Goal: Task Accomplishment & Management: Manage account settings

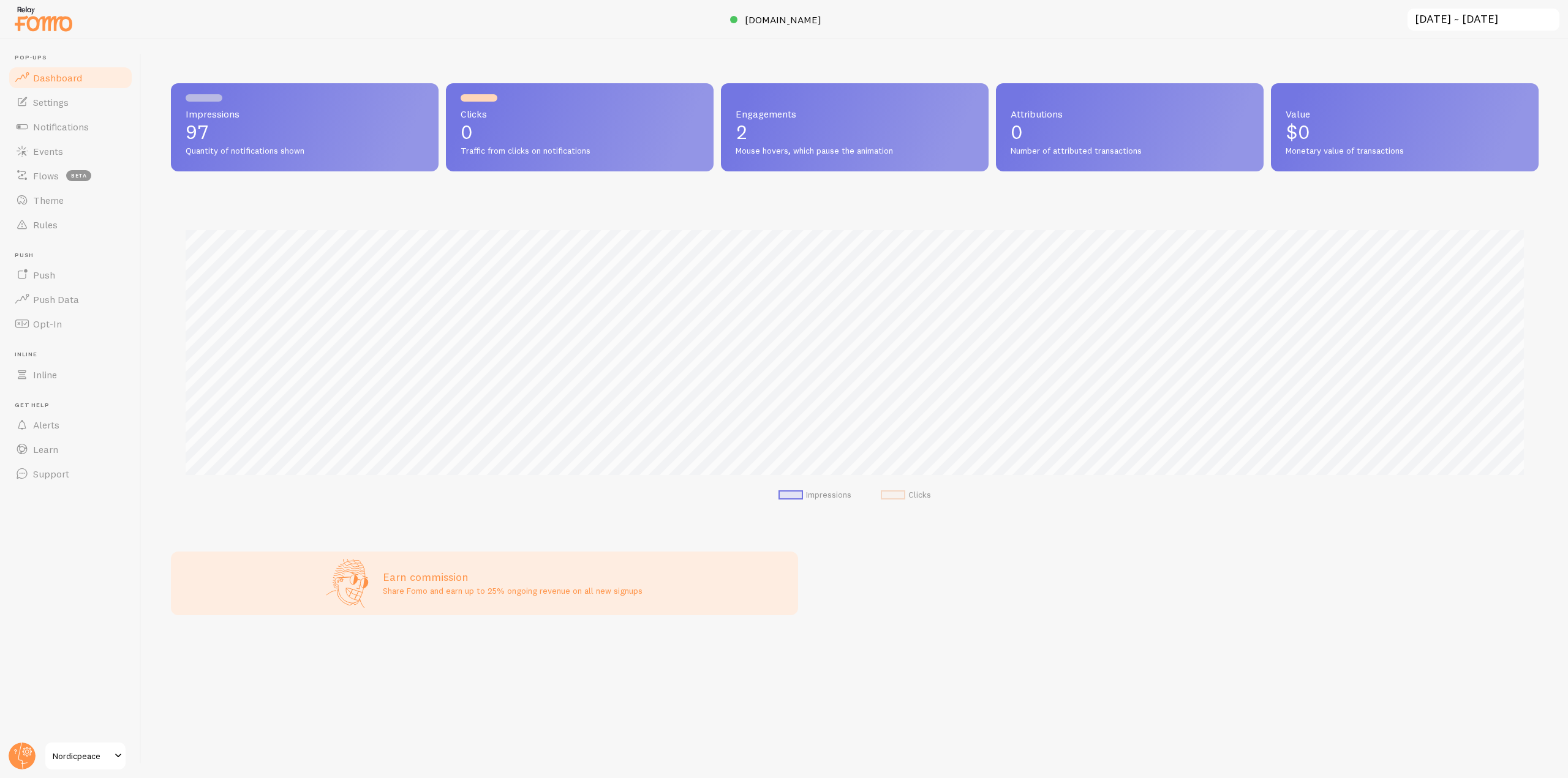
scroll to position [321, 1368]
click at [760, 16] on span "[DOMAIN_NAME]" at bounding box center [783, 20] width 77 height 13
click at [51, 152] on span "Events" at bounding box center [48, 152] width 30 height 13
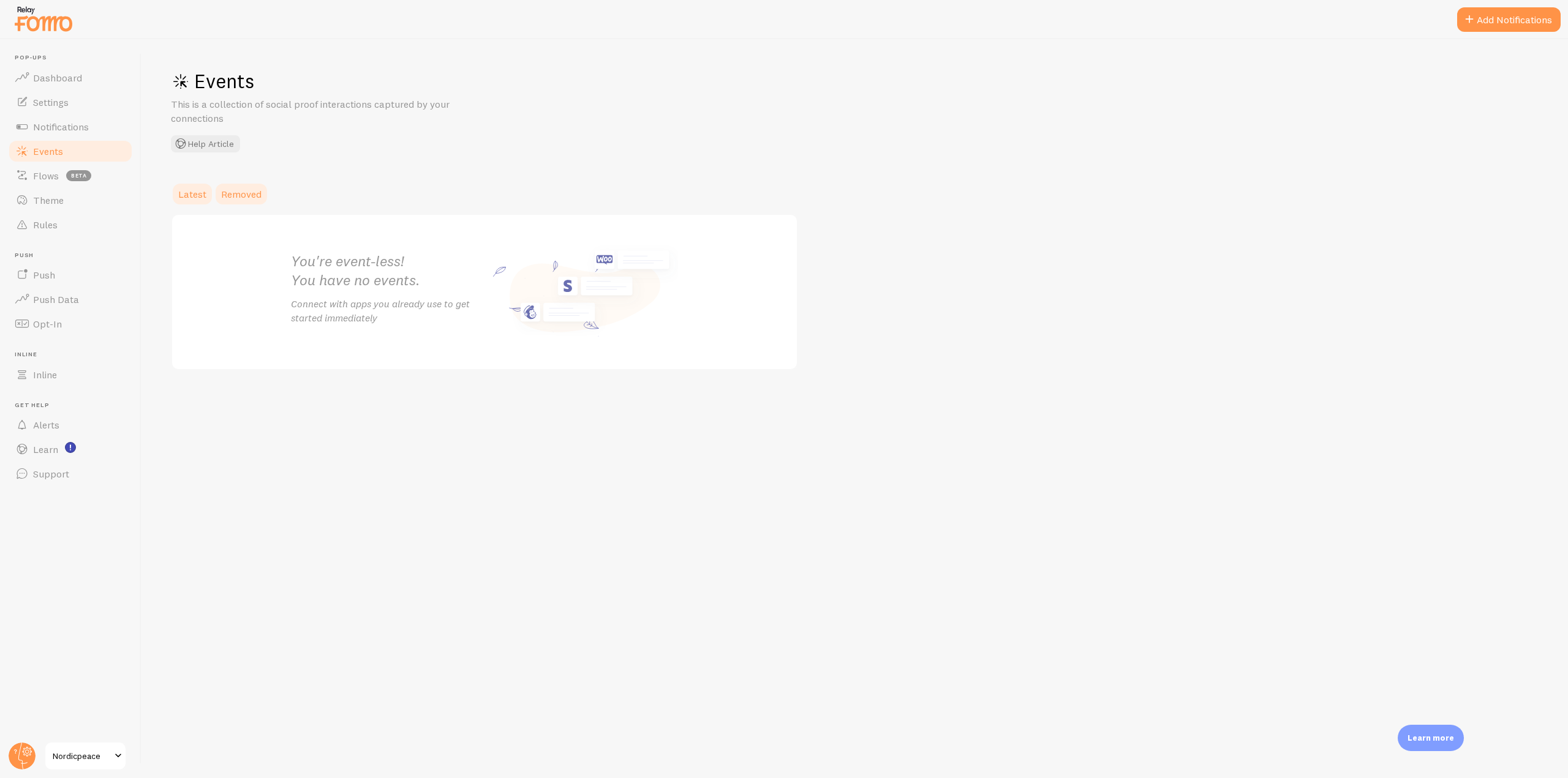
click at [246, 201] on link "Removed" at bounding box center [241, 193] width 55 height 24
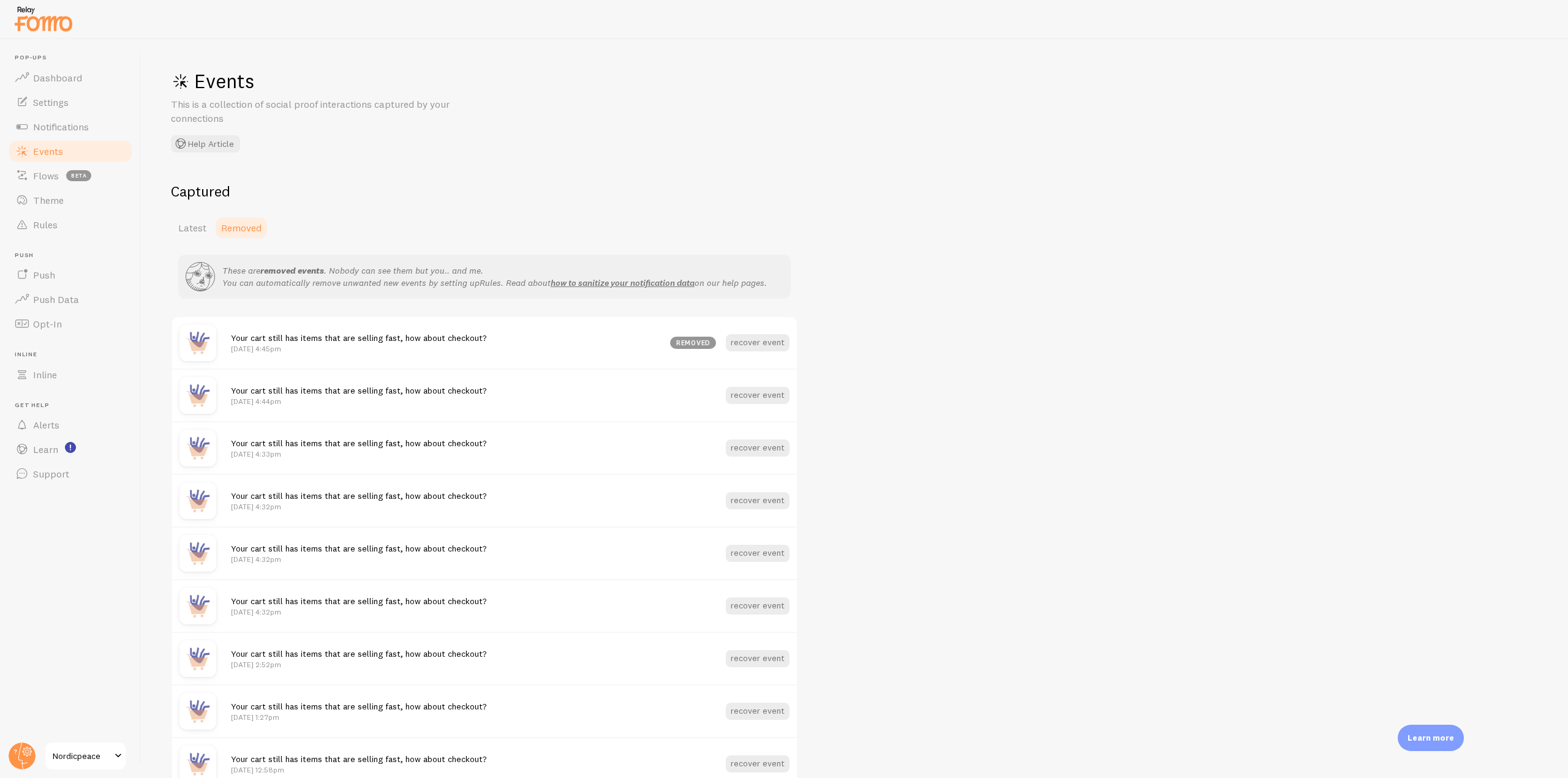
click at [194, 233] on span "Latest" at bounding box center [192, 228] width 28 height 13
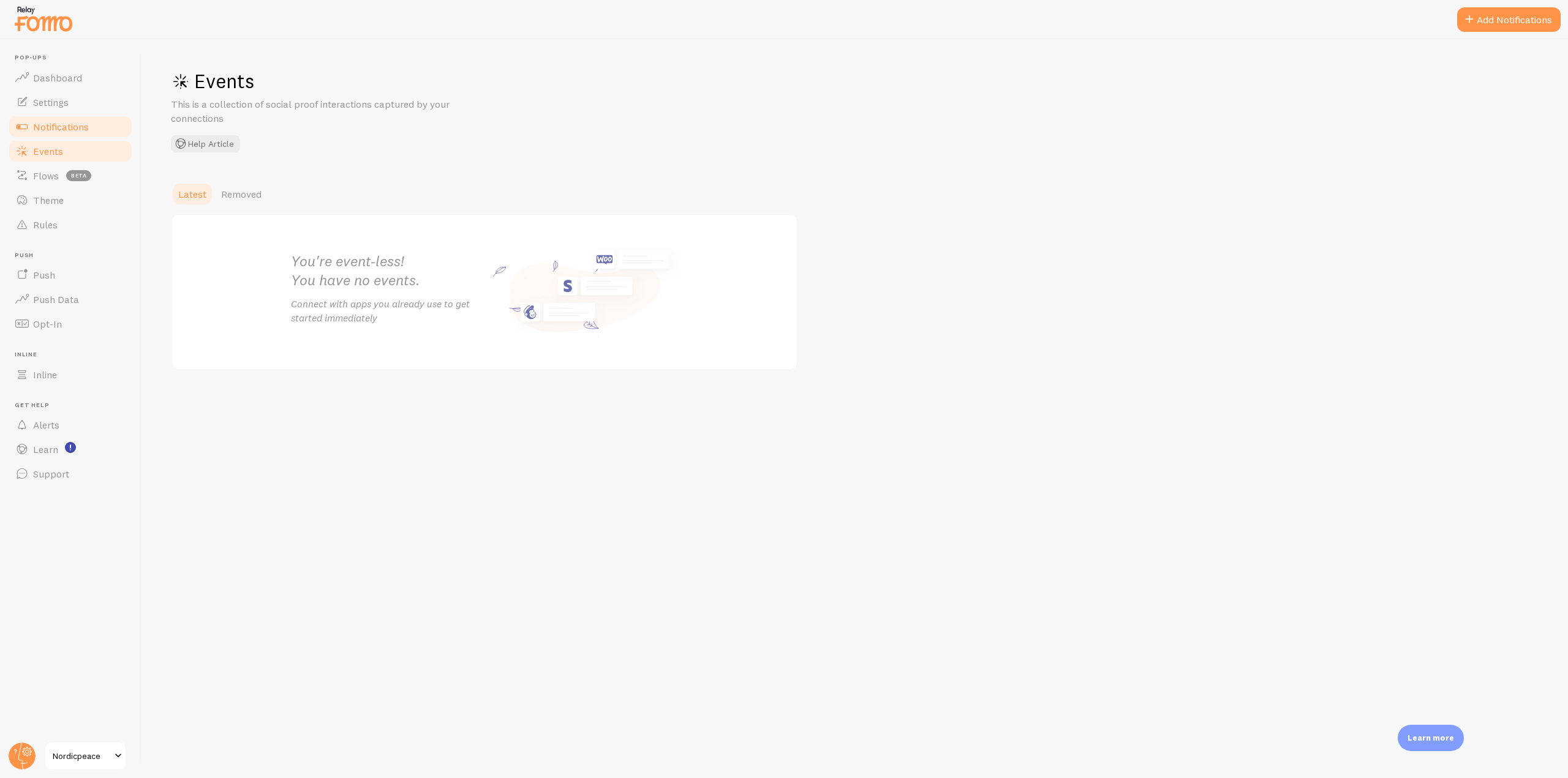
click at [82, 136] on link "Notifications" at bounding box center [71, 126] width 126 height 24
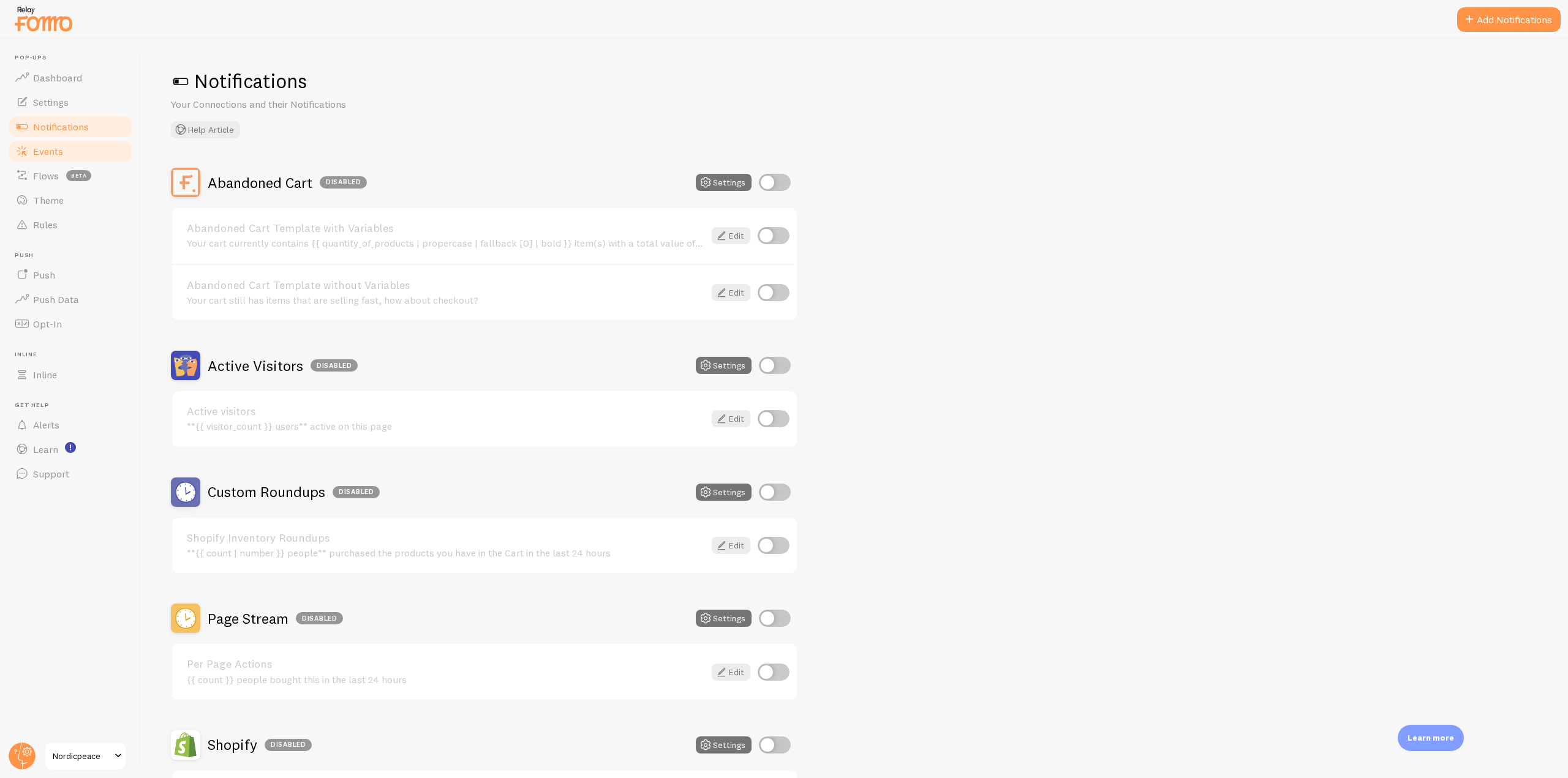
click at [47, 159] on link "Events" at bounding box center [71, 151] width 126 height 24
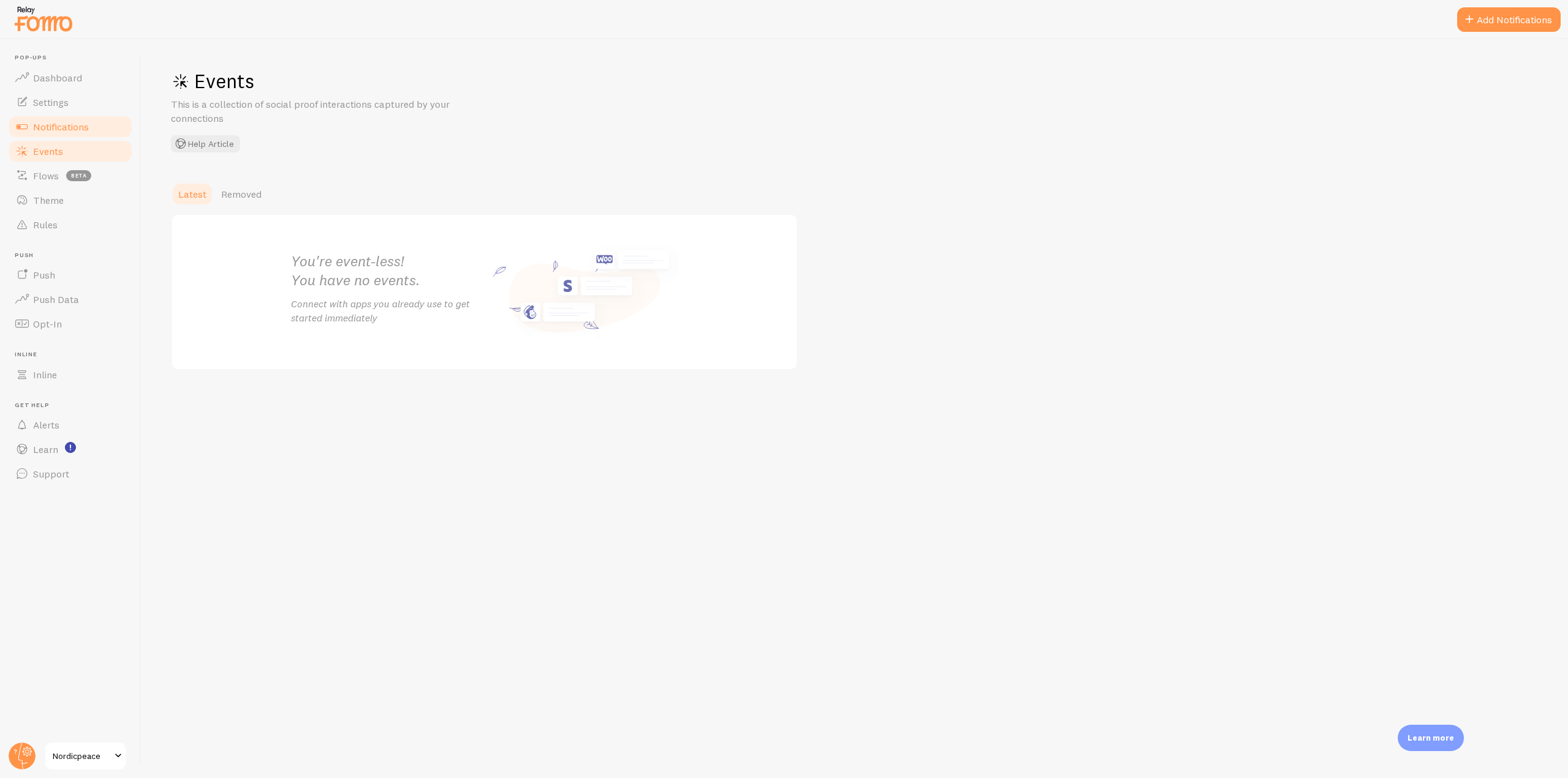
click at [78, 130] on span "Notifications" at bounding box center [61, 127] width 56 height 13
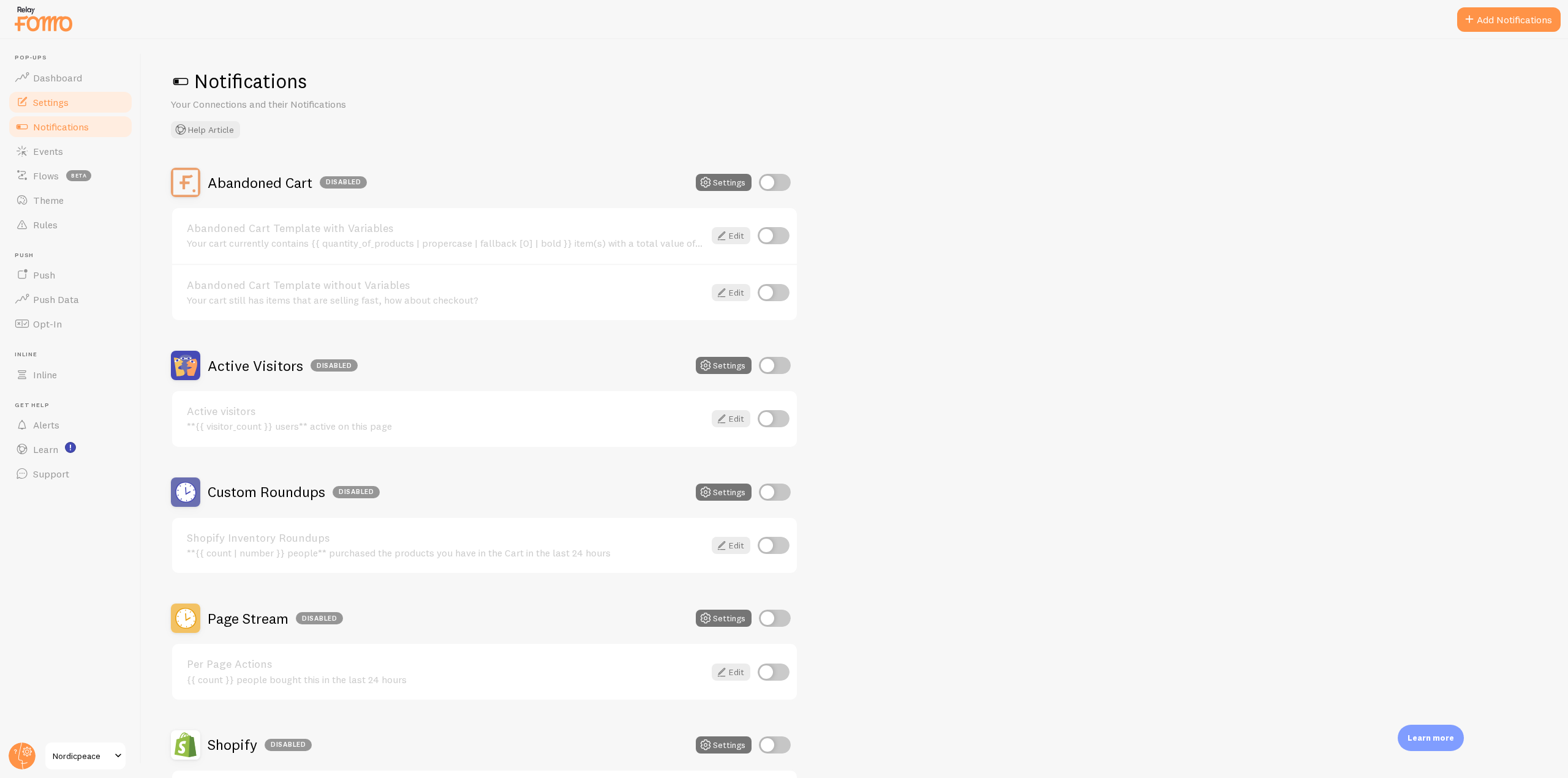
click at [72, 103] on link "Settings" at bounding box center [71, 102] width 126 height 24
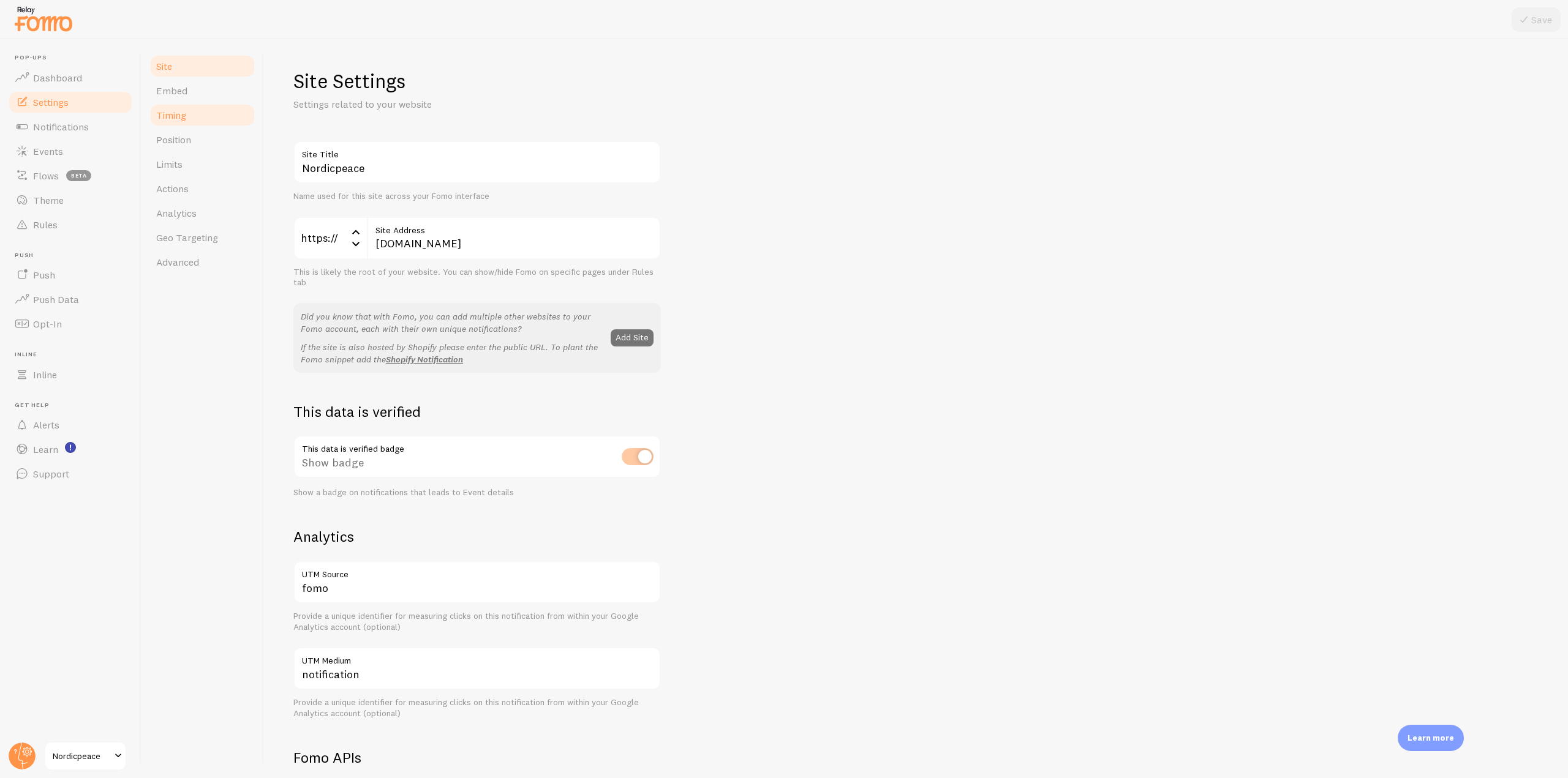
click at [191, 103] on link "Timing" at bounding box center [202, 115] width 107 height 24
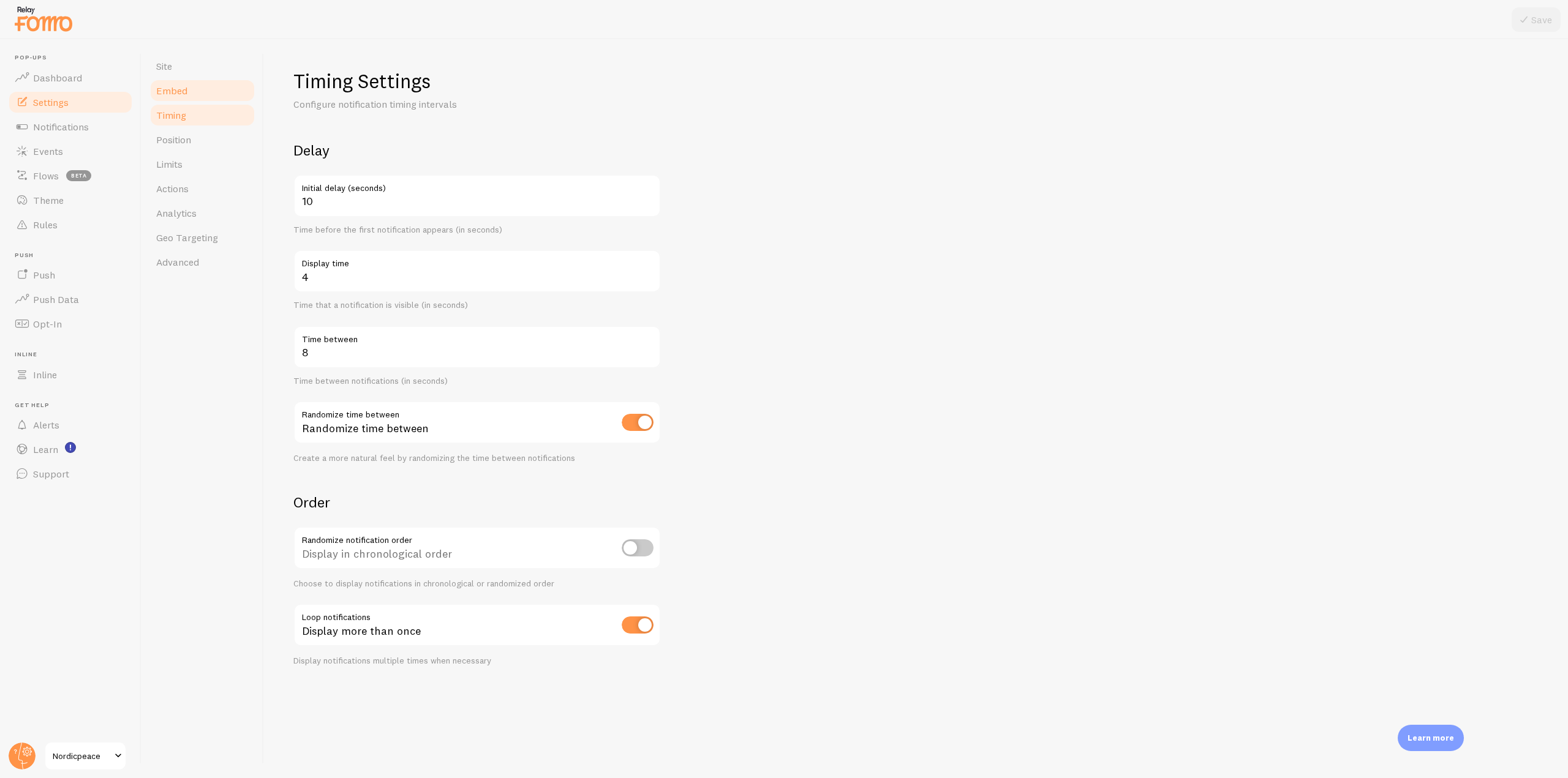
click at [191, 93] on link "Embed" at bounding box center [202, 90] width 107 height 24
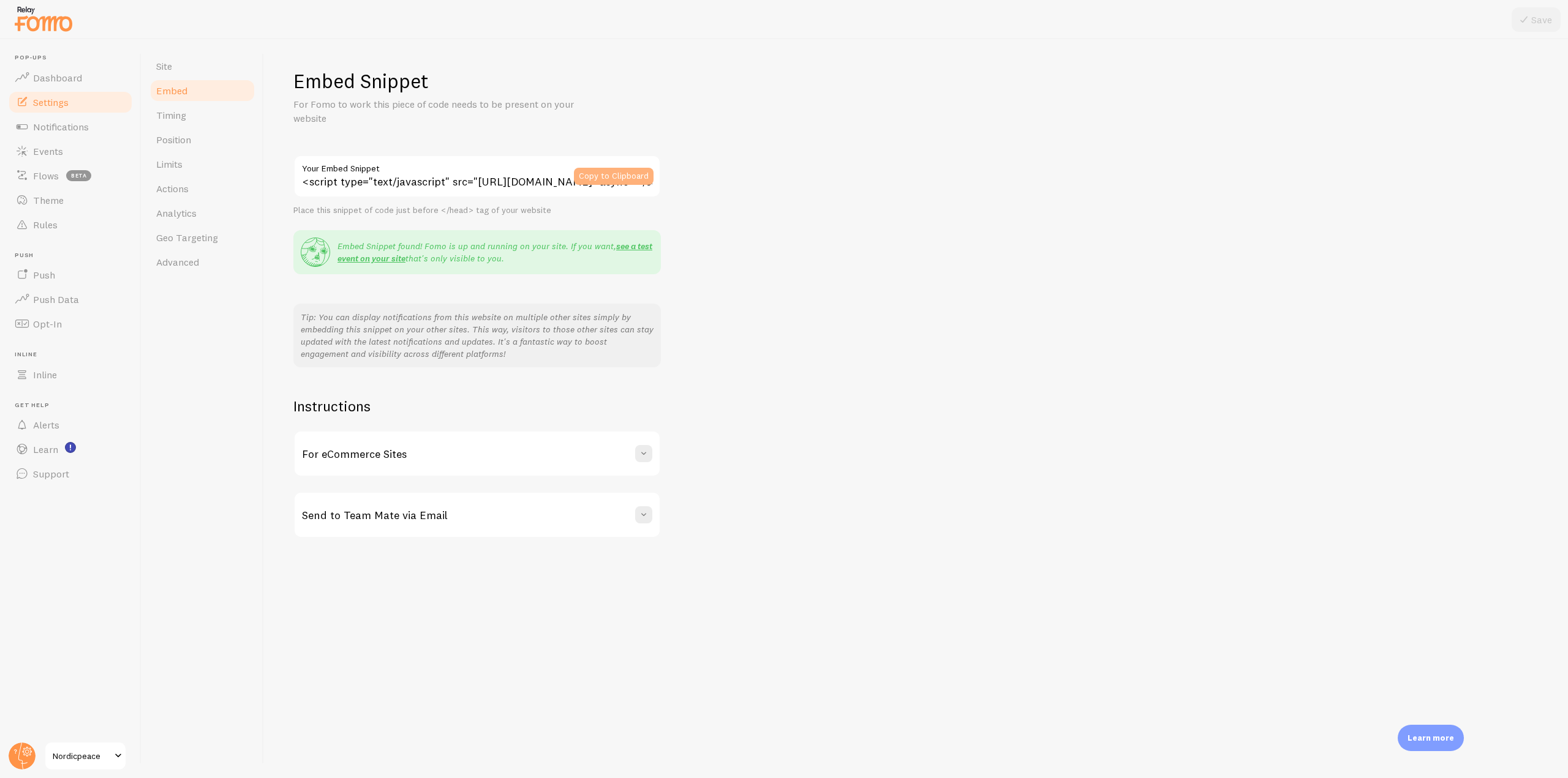
click at [609, 181] on button "Copy to Clipboard" at bounding box center [614, 176] width 80 height 17
click at [59, 139] on link "Events" at bounding box center [71, 151] width 126 height 24
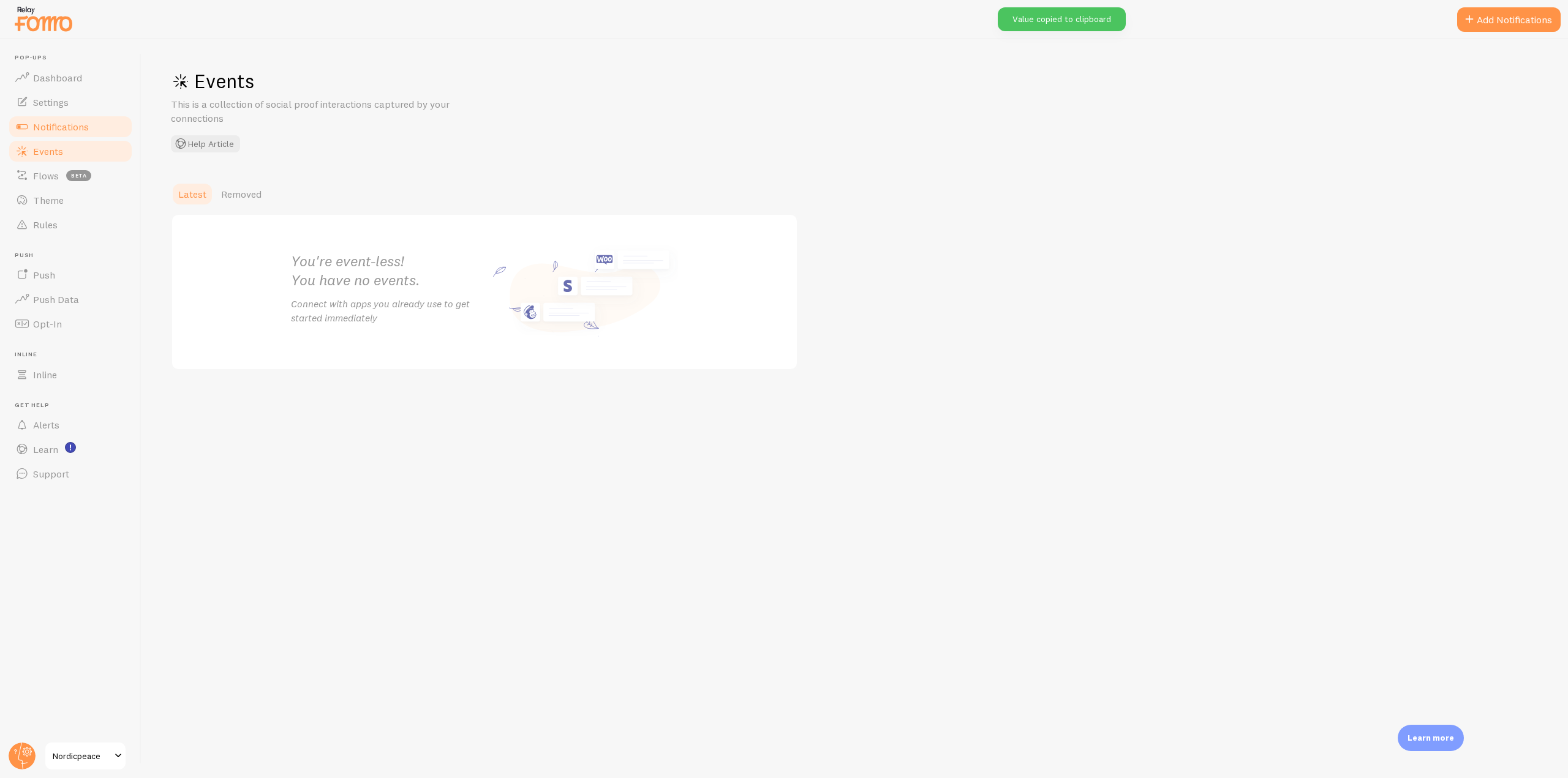
click at [62, 131] on span "Notifications" at bounding box center [61, 127] width 56 height 13
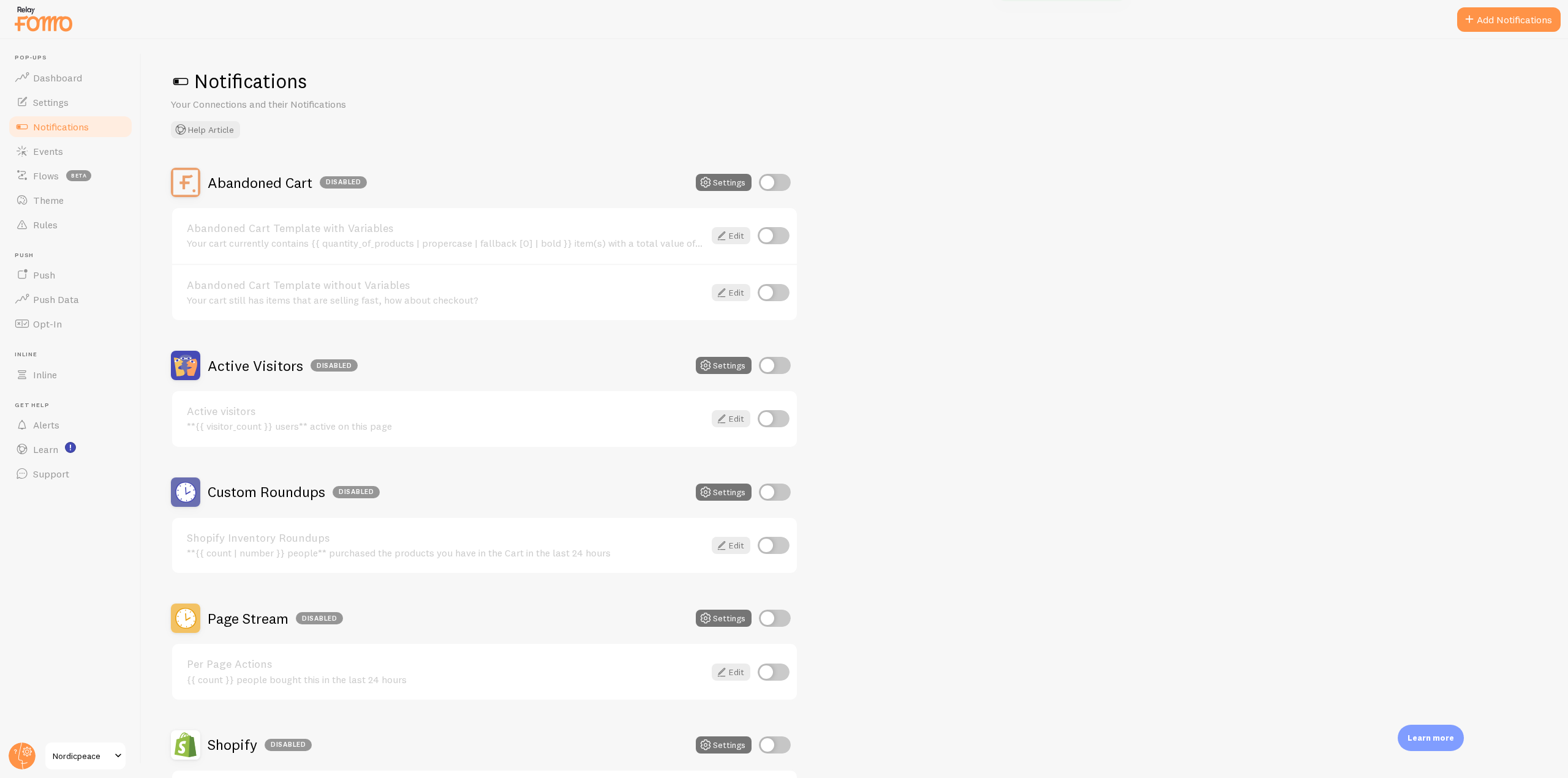
scroll to position [235, 0]
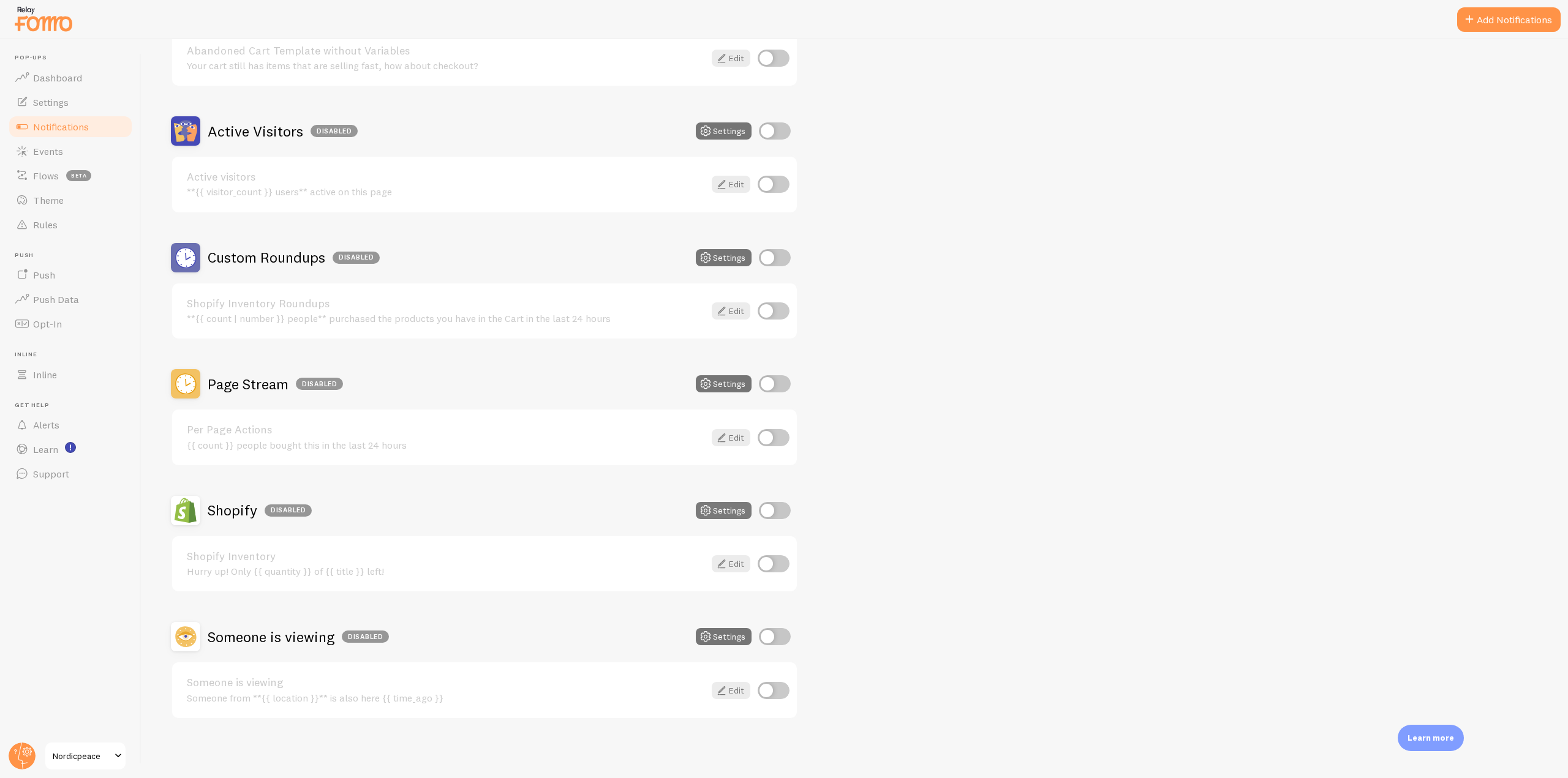
click at [729, 511] on button "Settings" at bounding box center [724, 511] width 56 height 17
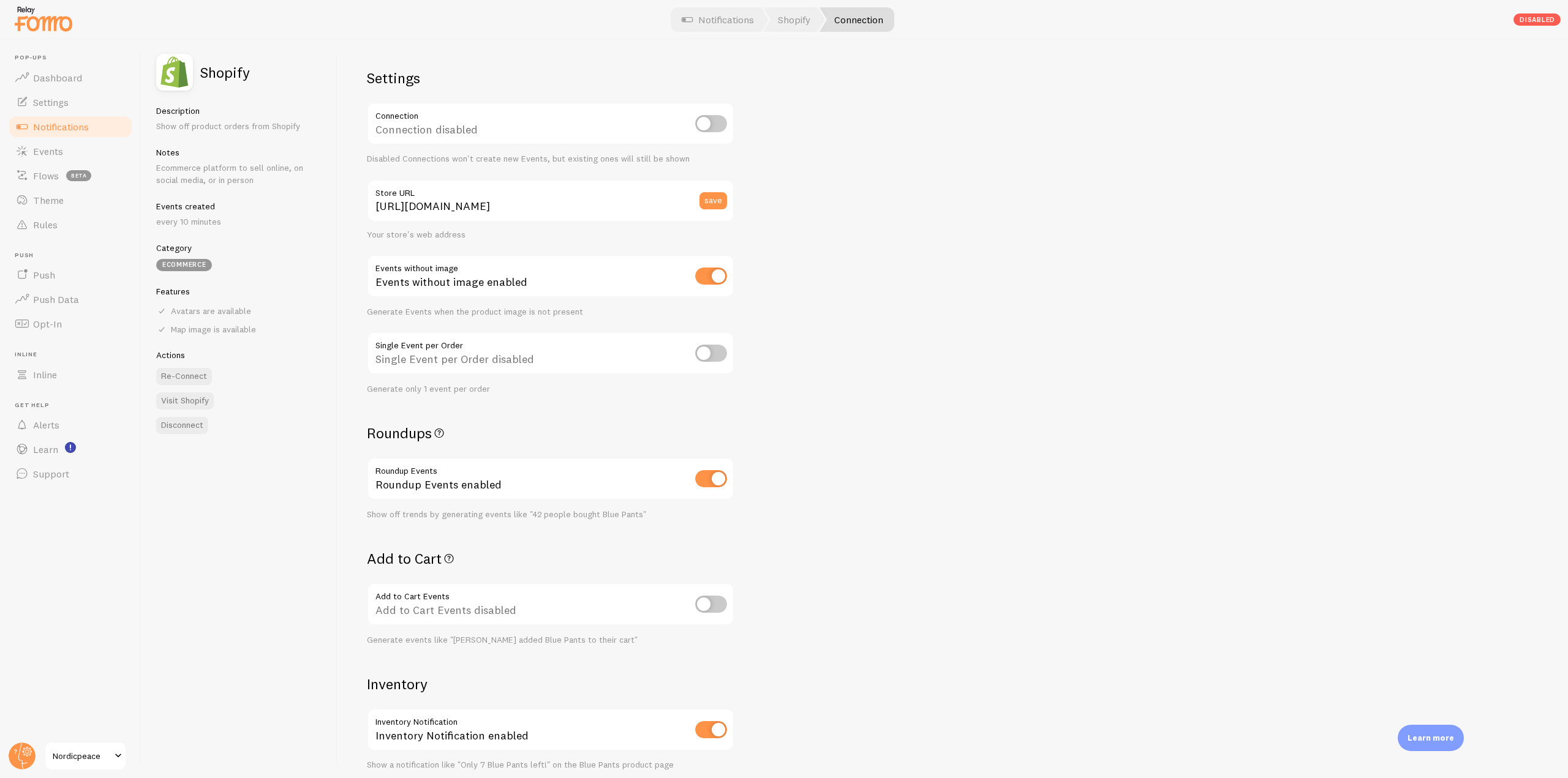
click at [703, 112] on div "Connection disabled" at bounding box center [551, 124] width 368 height 45
click at [723, 127] on input "checkbox" at bounding box center [711, 124] width 32 height 17
checkbox input "true"
click at [77, 124] on span "Notifications" at bounding box center [61, 127] width 56 height 13
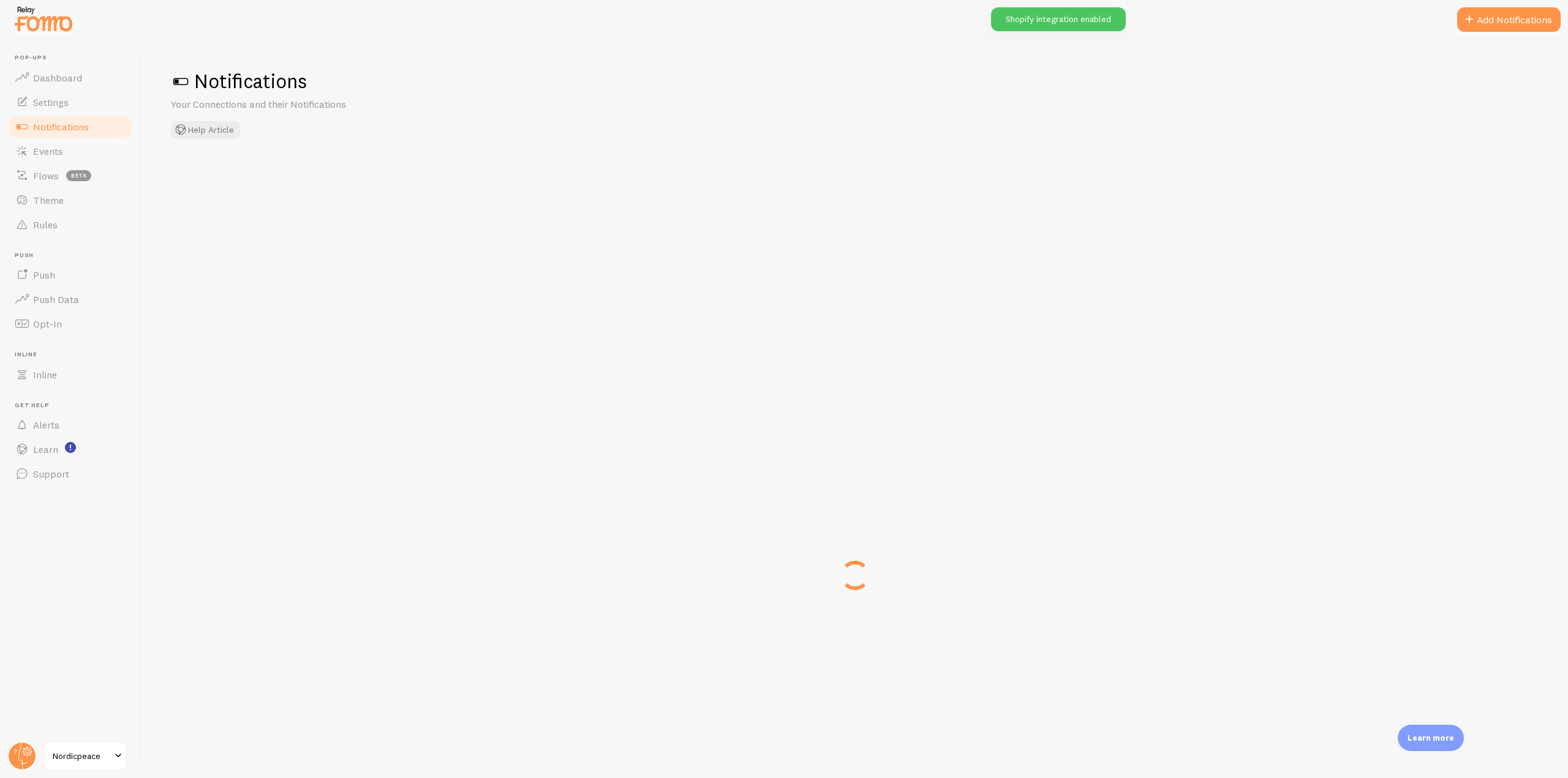
checkbox input "true"
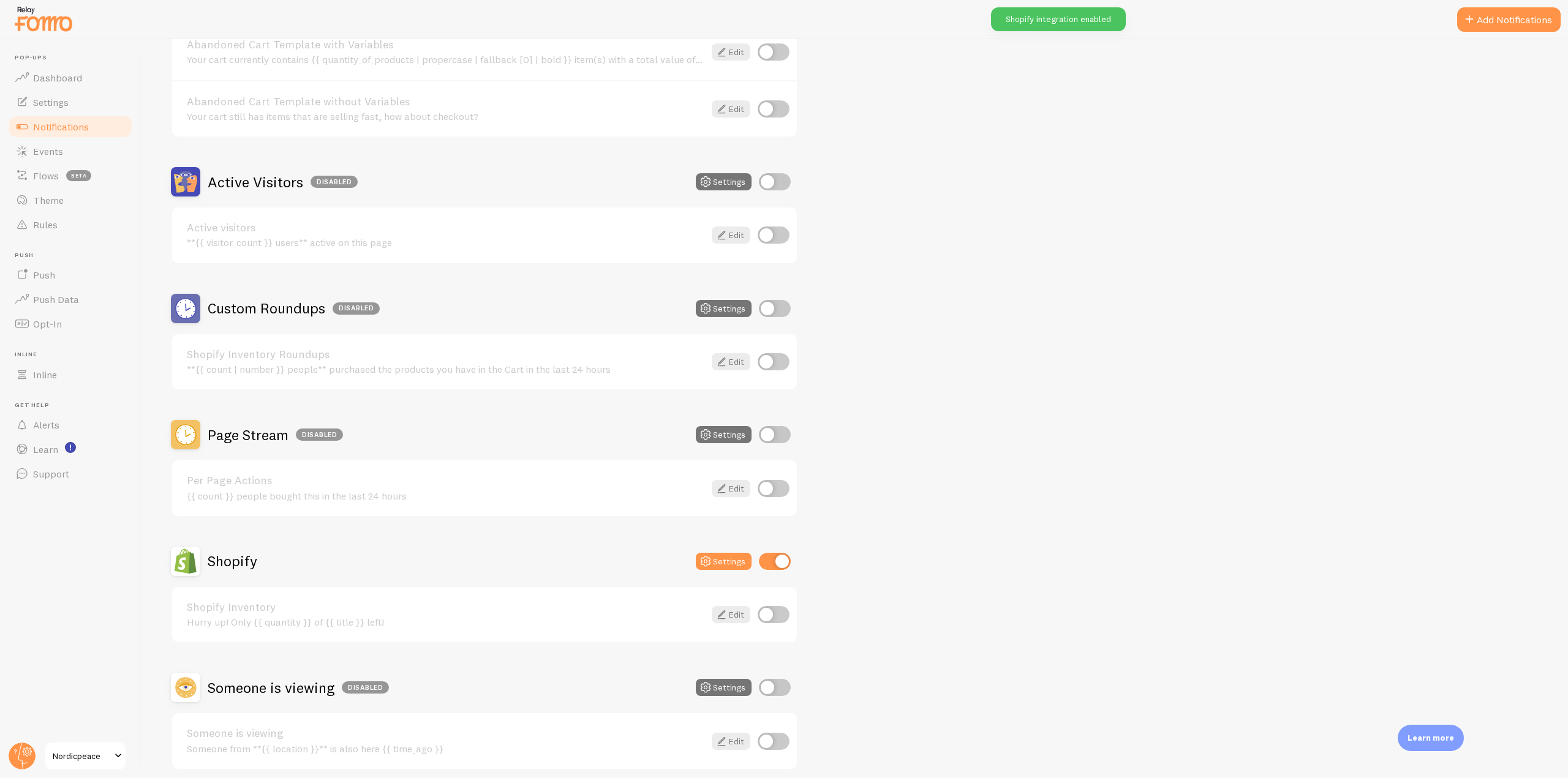
scroll to position [235, 0]
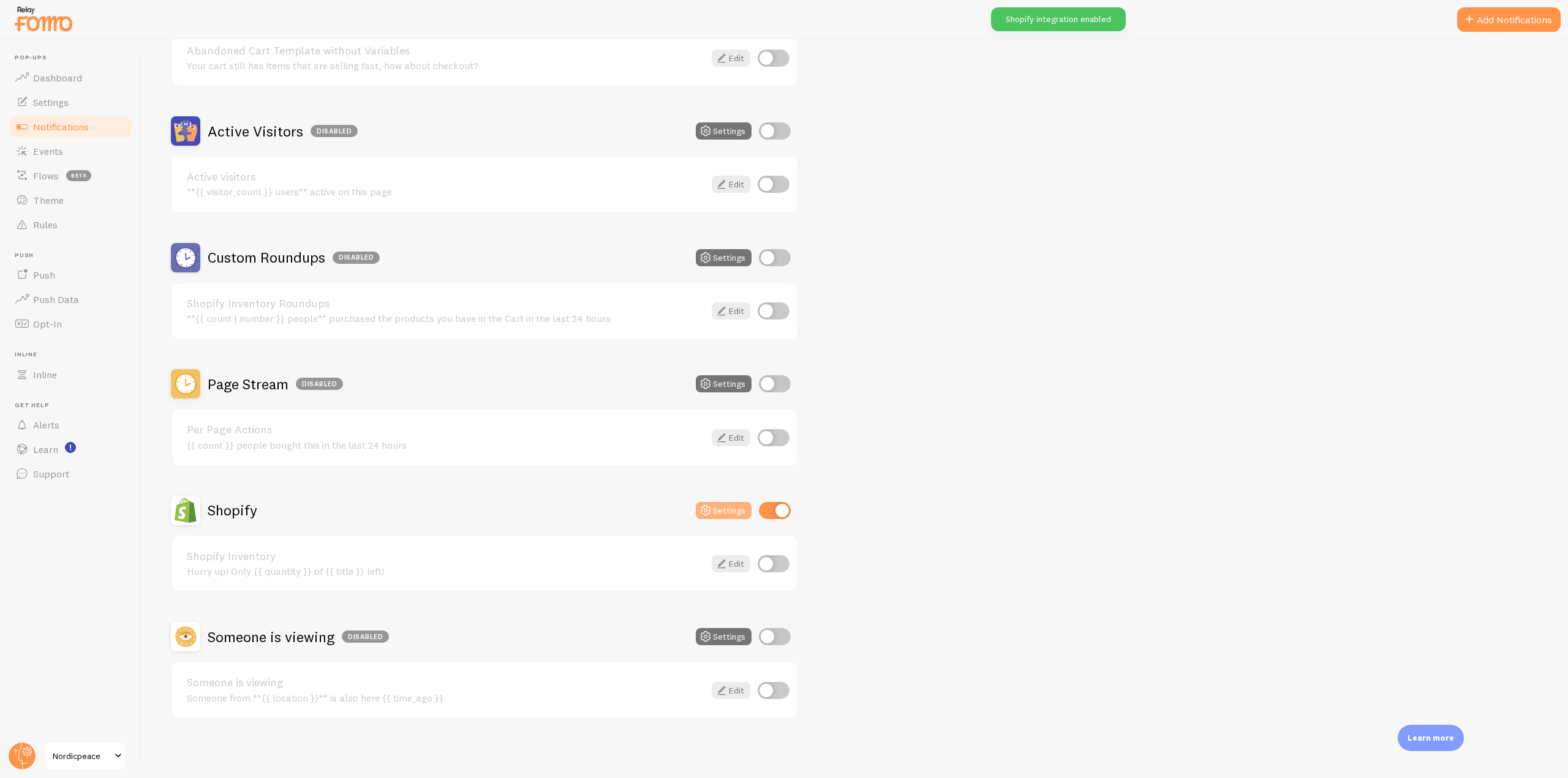
click at [732, 509] on button "Settings" at bounding box center [724, 511] width 56 height 17
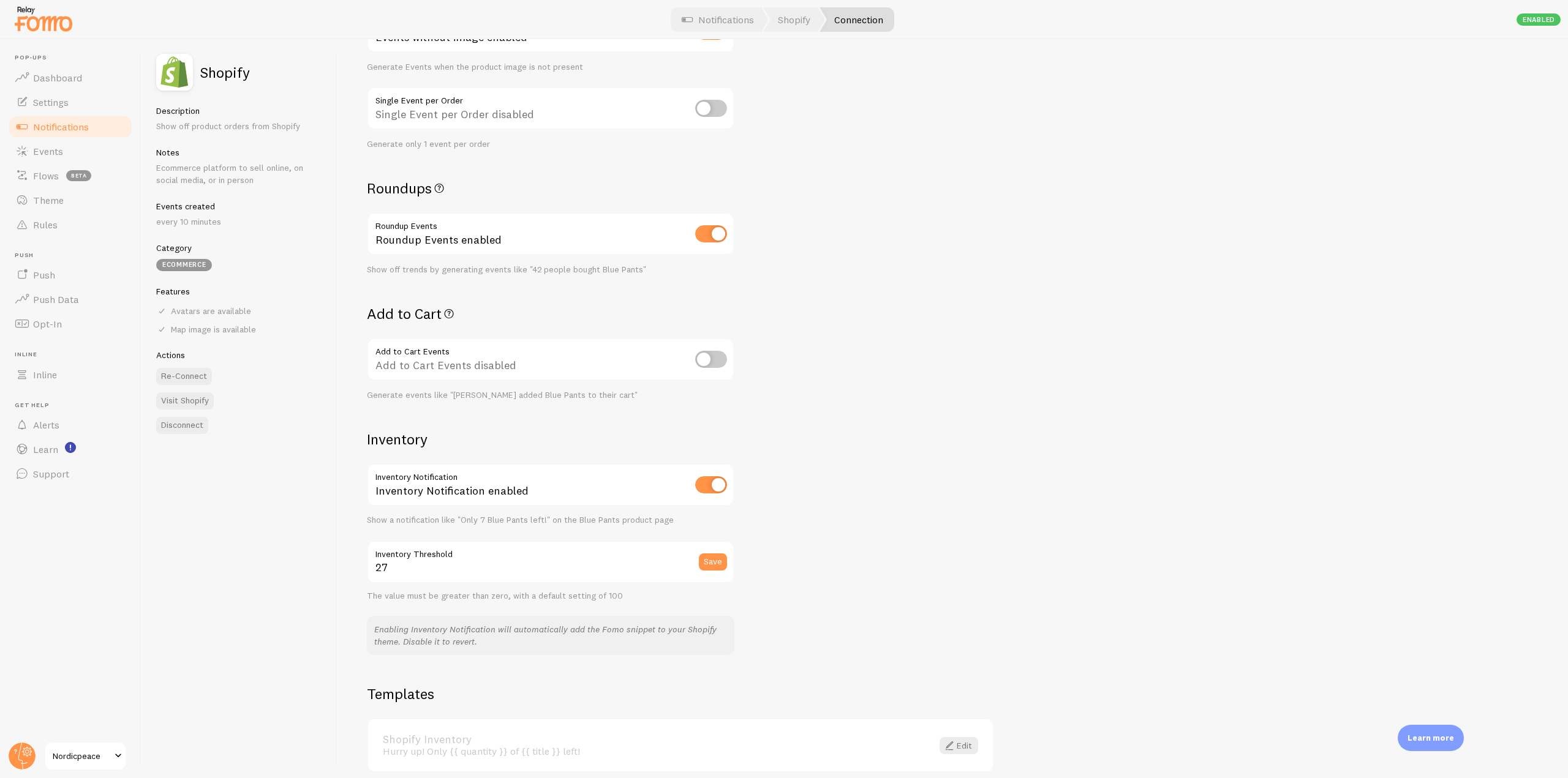
scroll to position [298, 0]
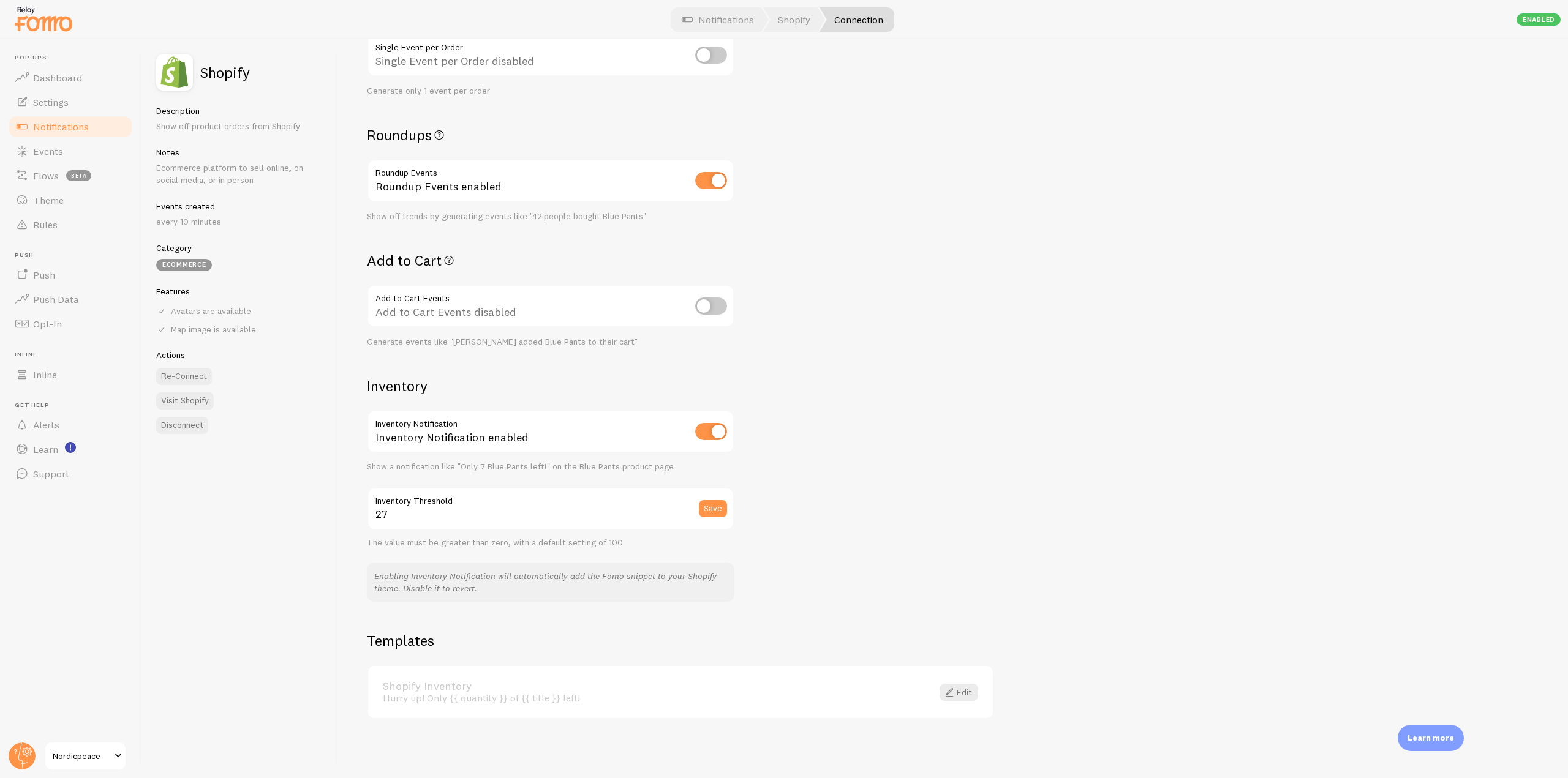
click at [55, 125] on span "Notifications" at bounding box center [61, 127] width 56 height 13
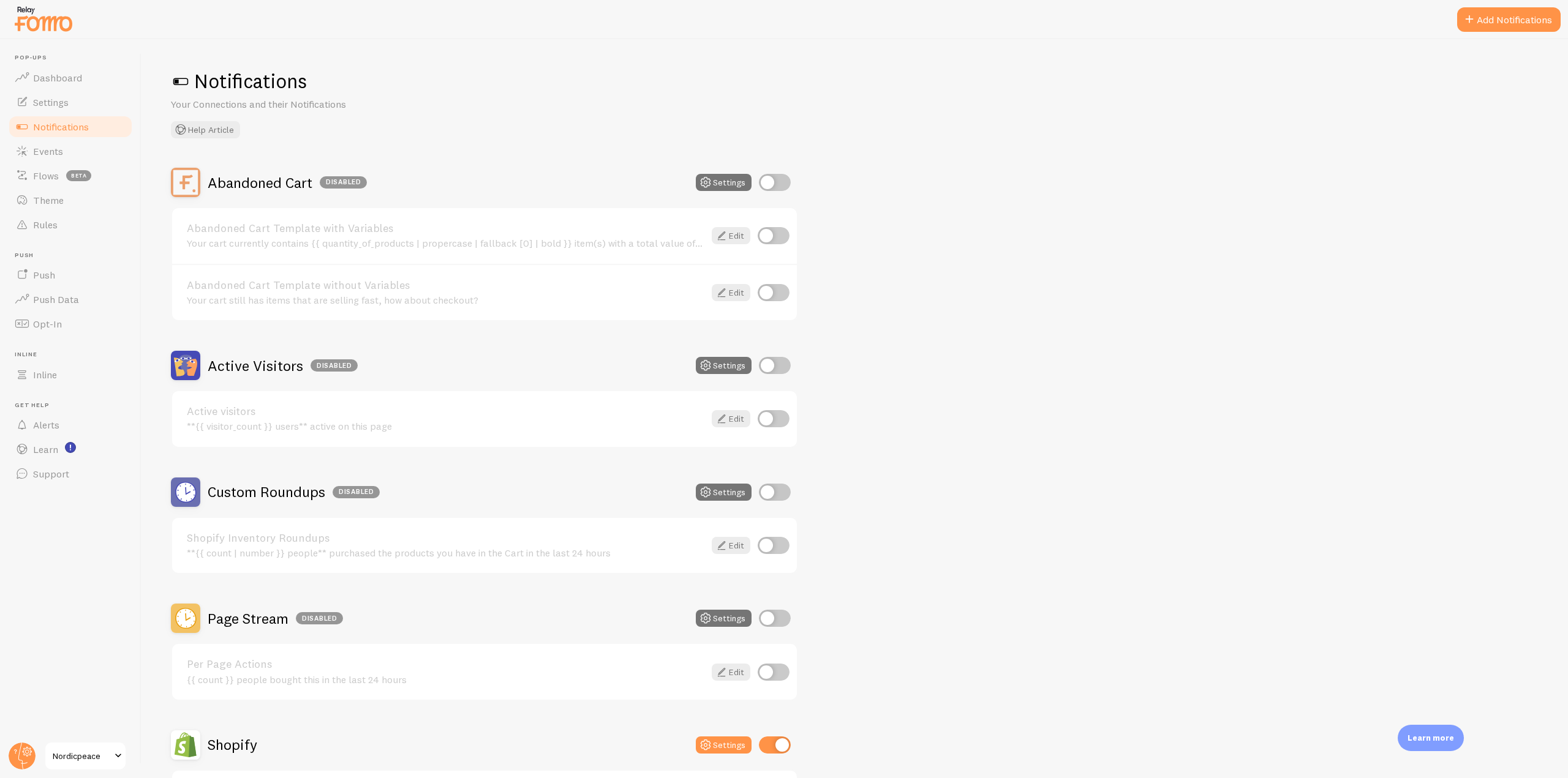
drag, startPoint x: 612, startPoint y: 537, endPoint x: 952, endPoint y: 550, distance: 340.2
click at [952, 550] on div "Abandoned Cart Disabled Settings Abandoned Cart Template with Variables Your ca…" at bounding box center [855, 561] width 1368 height 786
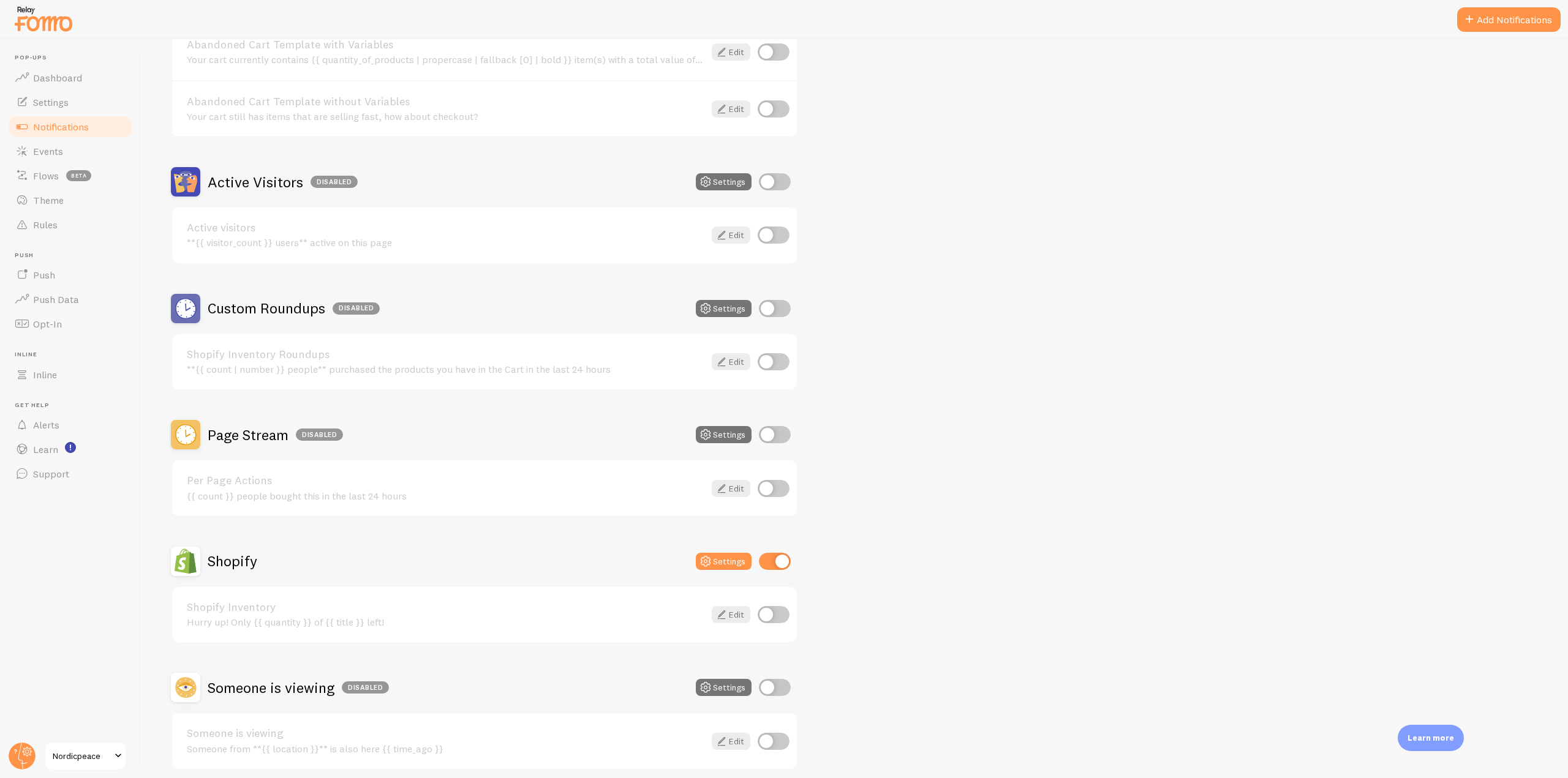
scroll to position [235, 0]
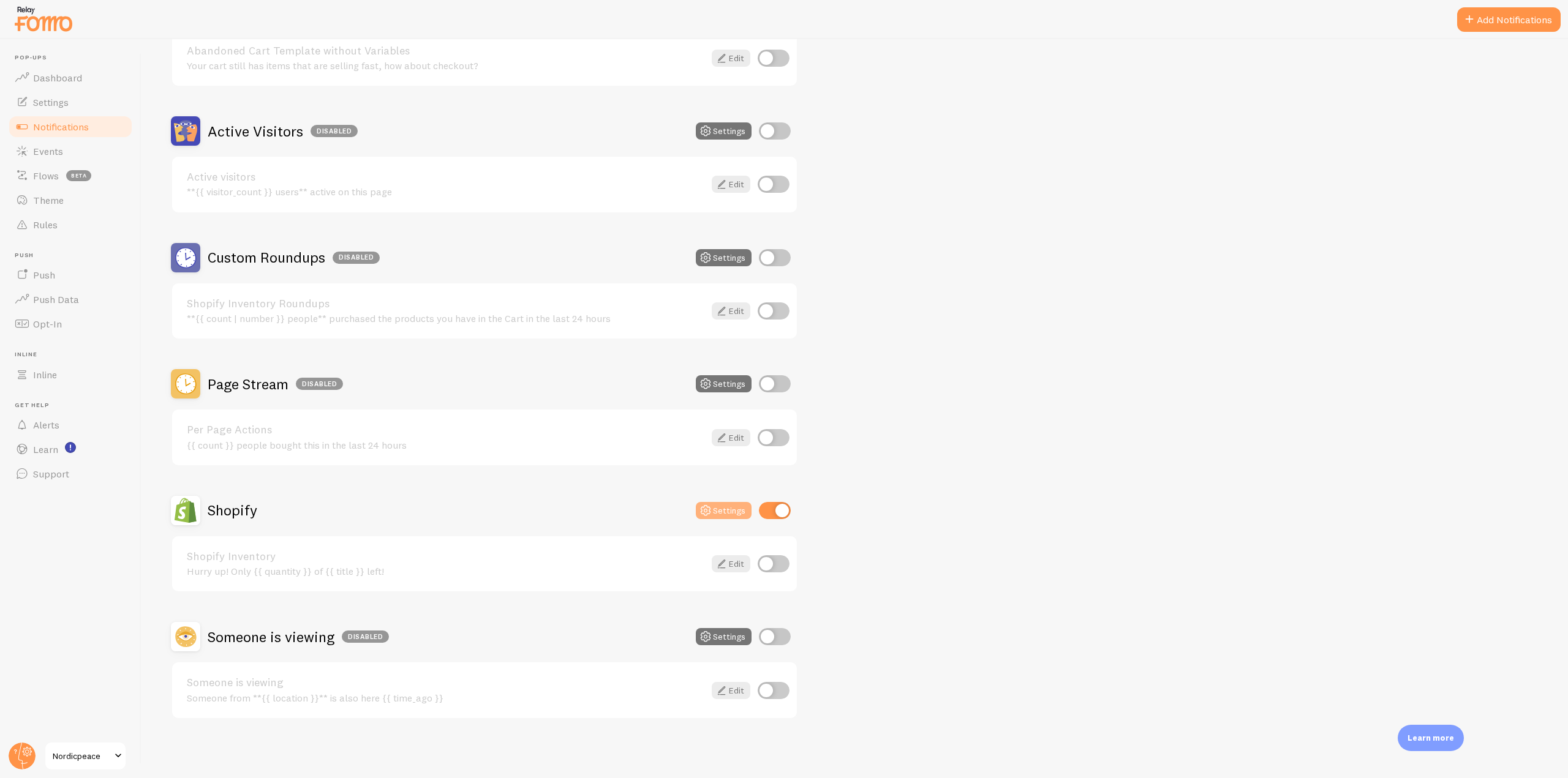
click at [713, 506] on icon at bounding box center [705, 511] width 15 height 15
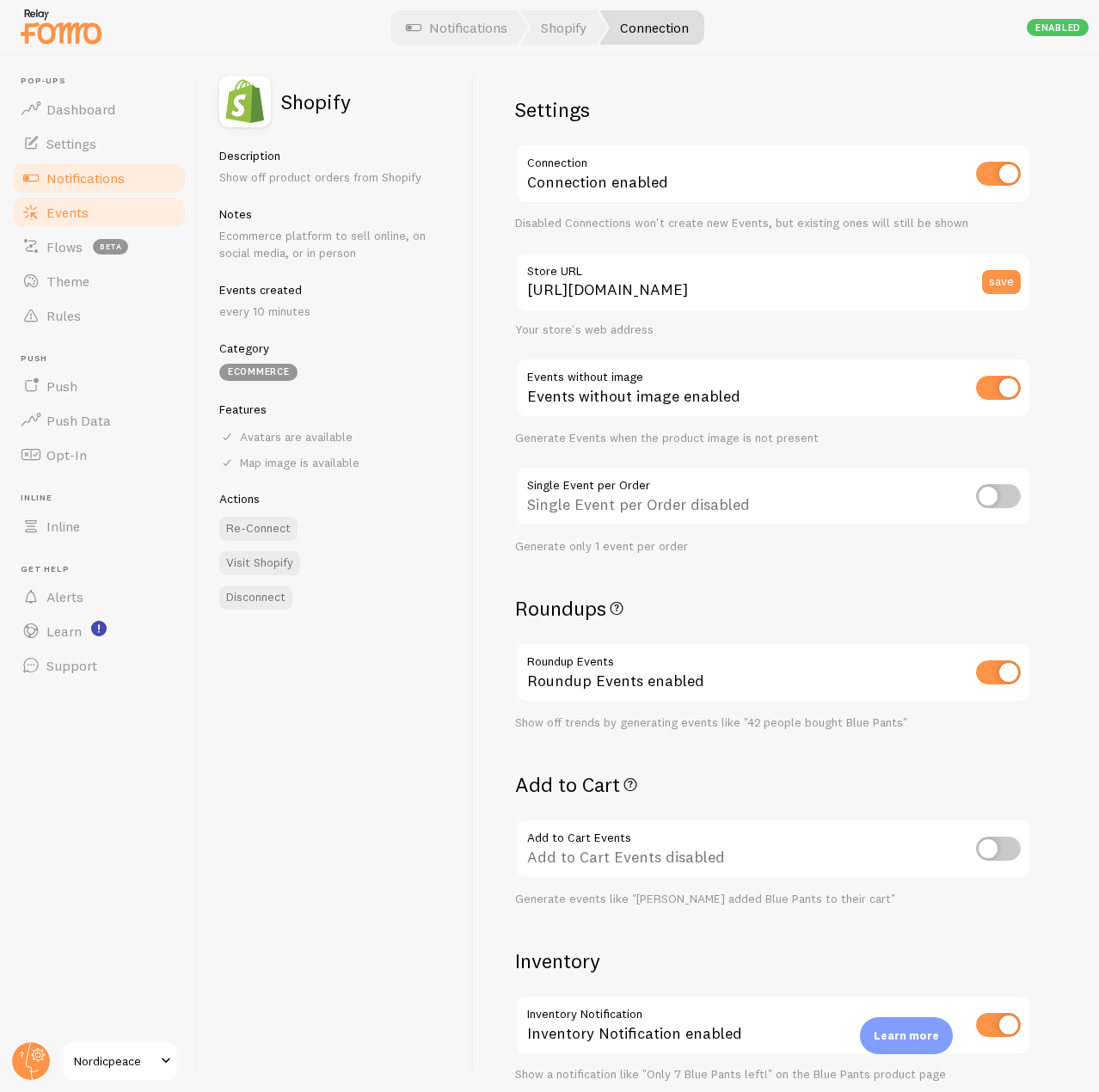
click at [131, 195] on link "Events" at bounding box center [99, 212] width 178 height 34
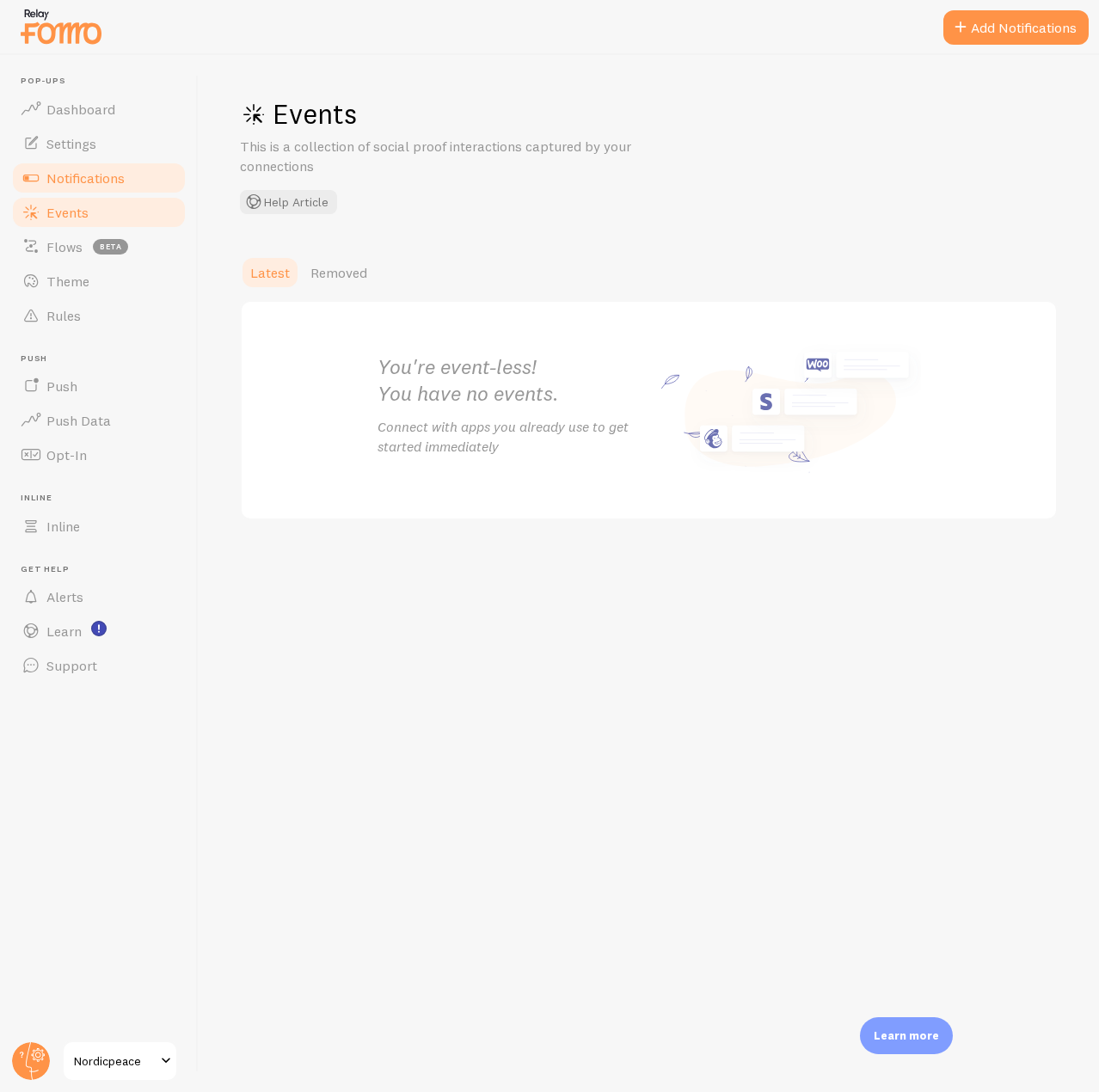
click at [131, 182] on link "Notifications" at bounding box center [99, 178] width 178 height 34
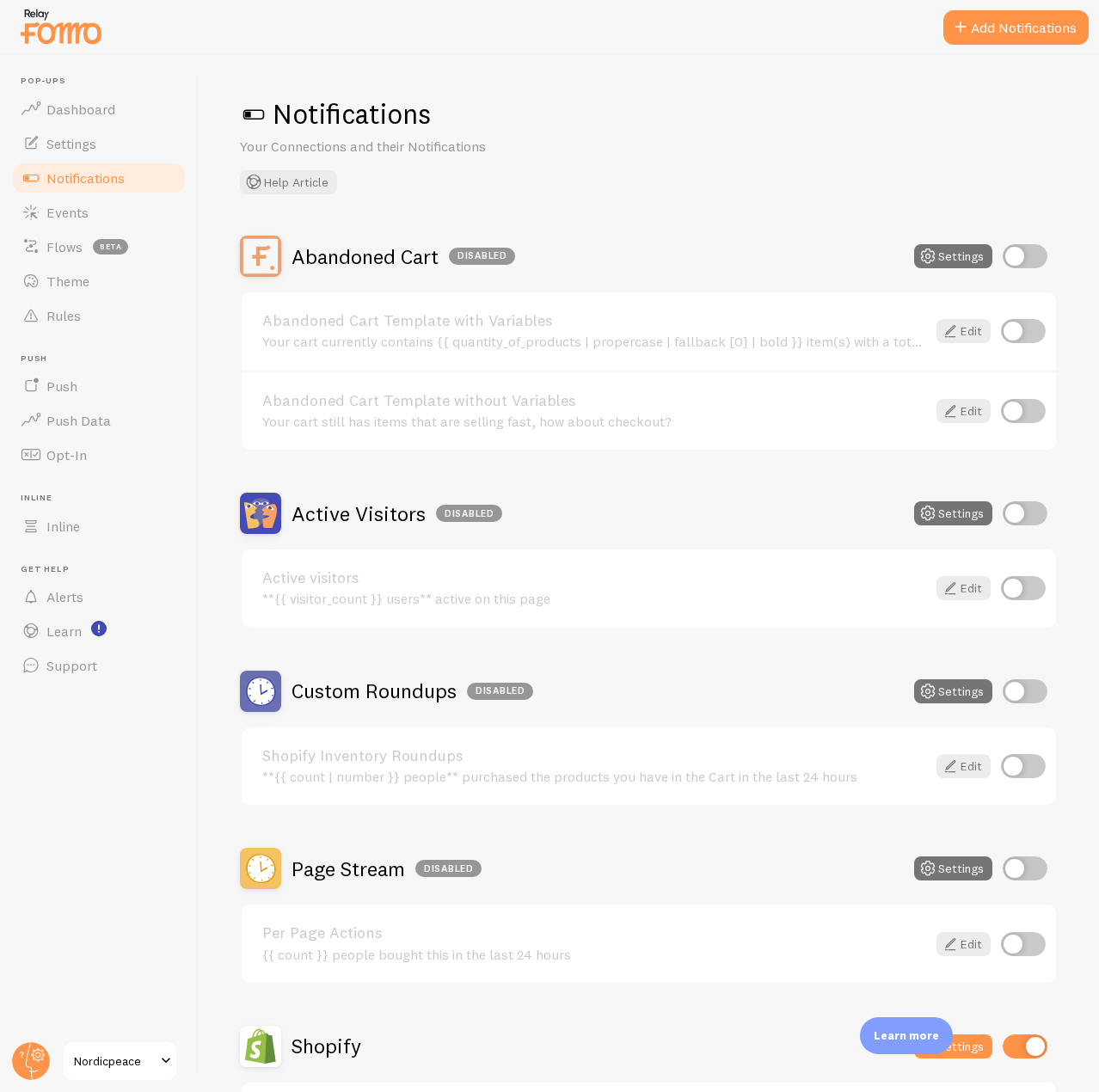
click at [1016, 512] on input "checkbox" at bounding box center [1025, 513] width 45 height 25
checkbox input "true"
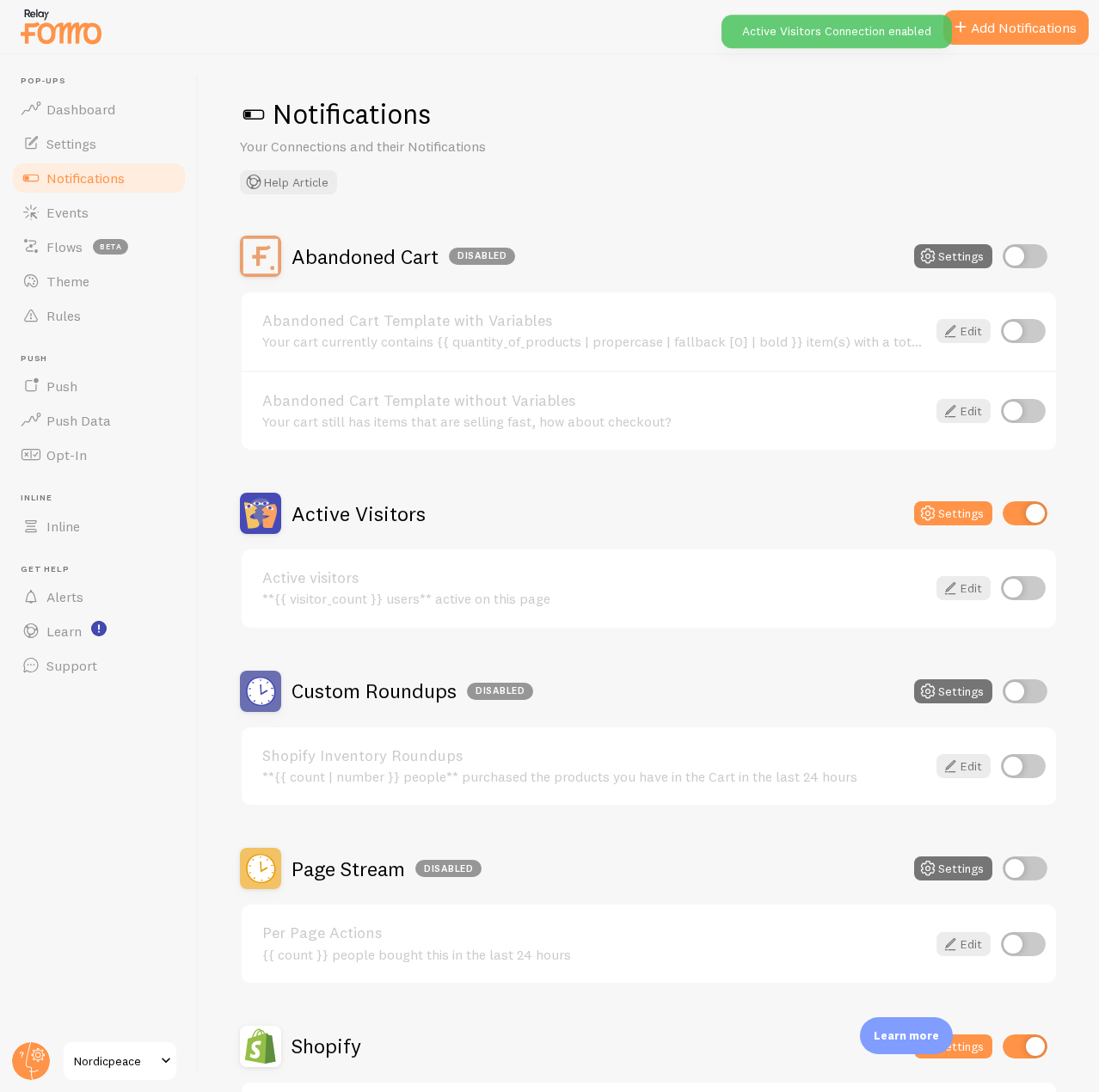
click at [1014, 585] on input "checkbox" at bounding box center [1024, 588] width 45 height 25
checkbox input "true"
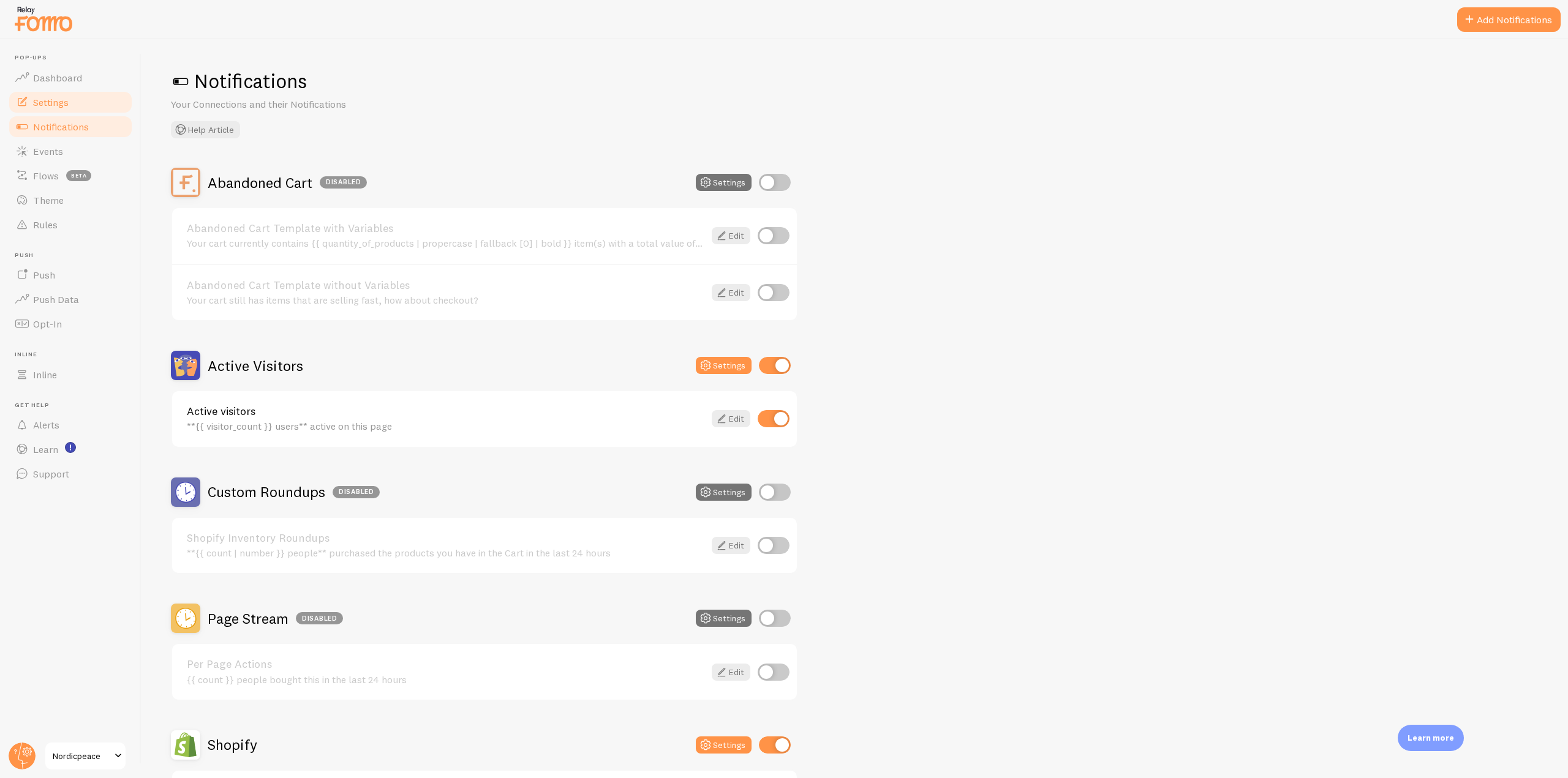
click at [55, 102] on span "Settings" at bounding box center [50, 103] width 36 height 13
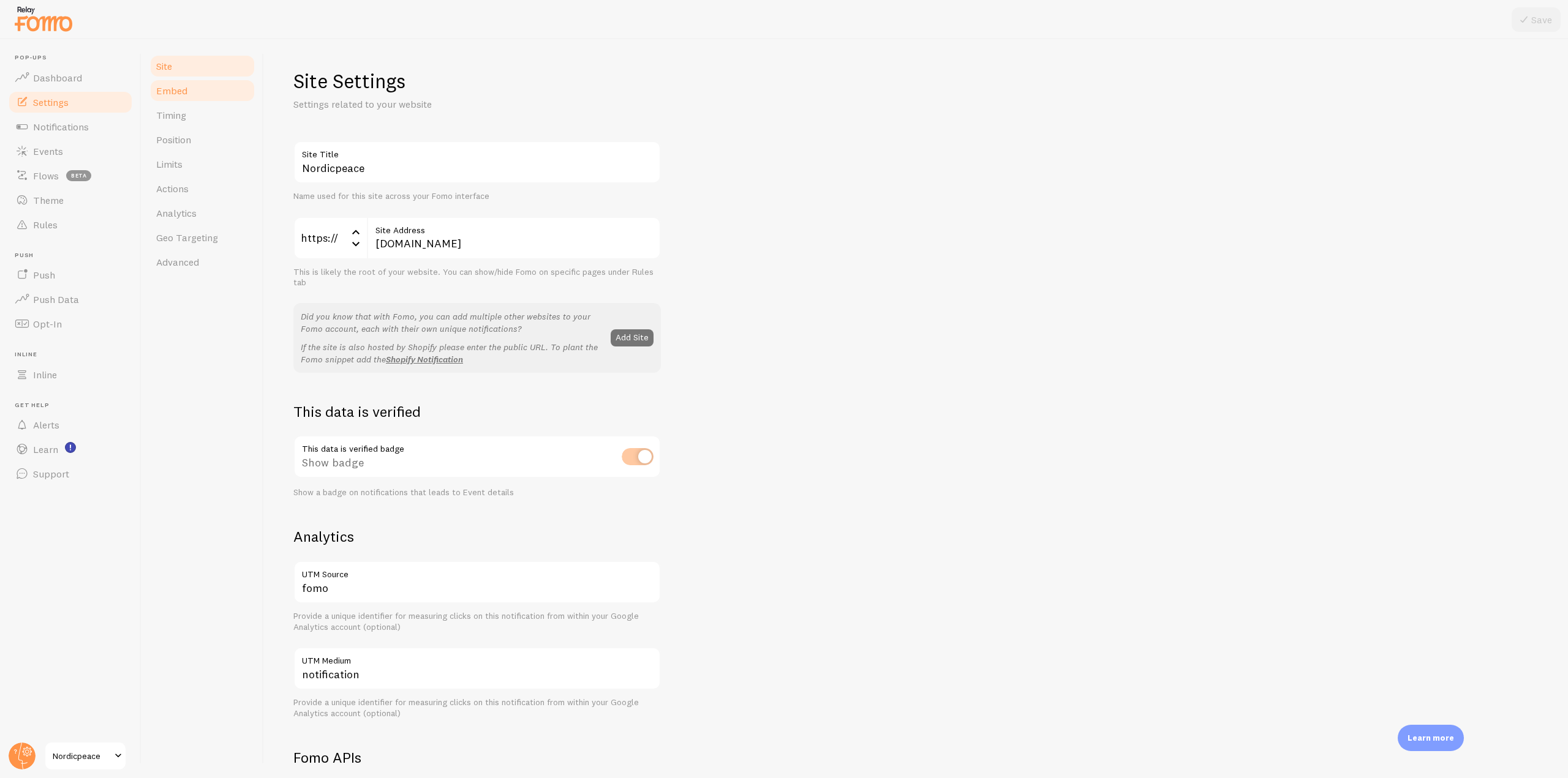
click at [188, 82] on link "Embed" at bounding box center [202, 90] width 107 height 24
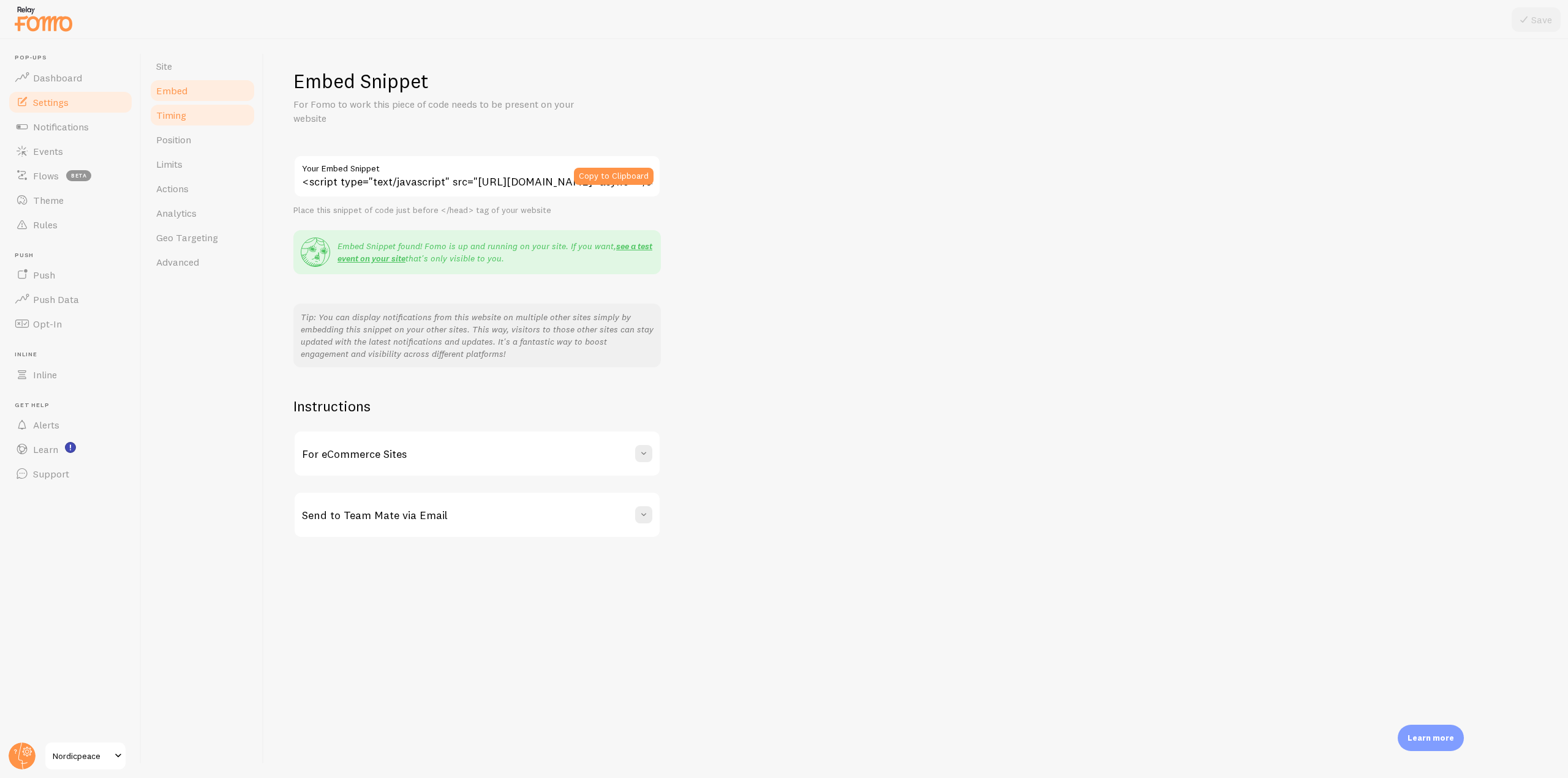
click at [180, 122] on link "Timing" at bounding box center [202, 115] width 107 height 24
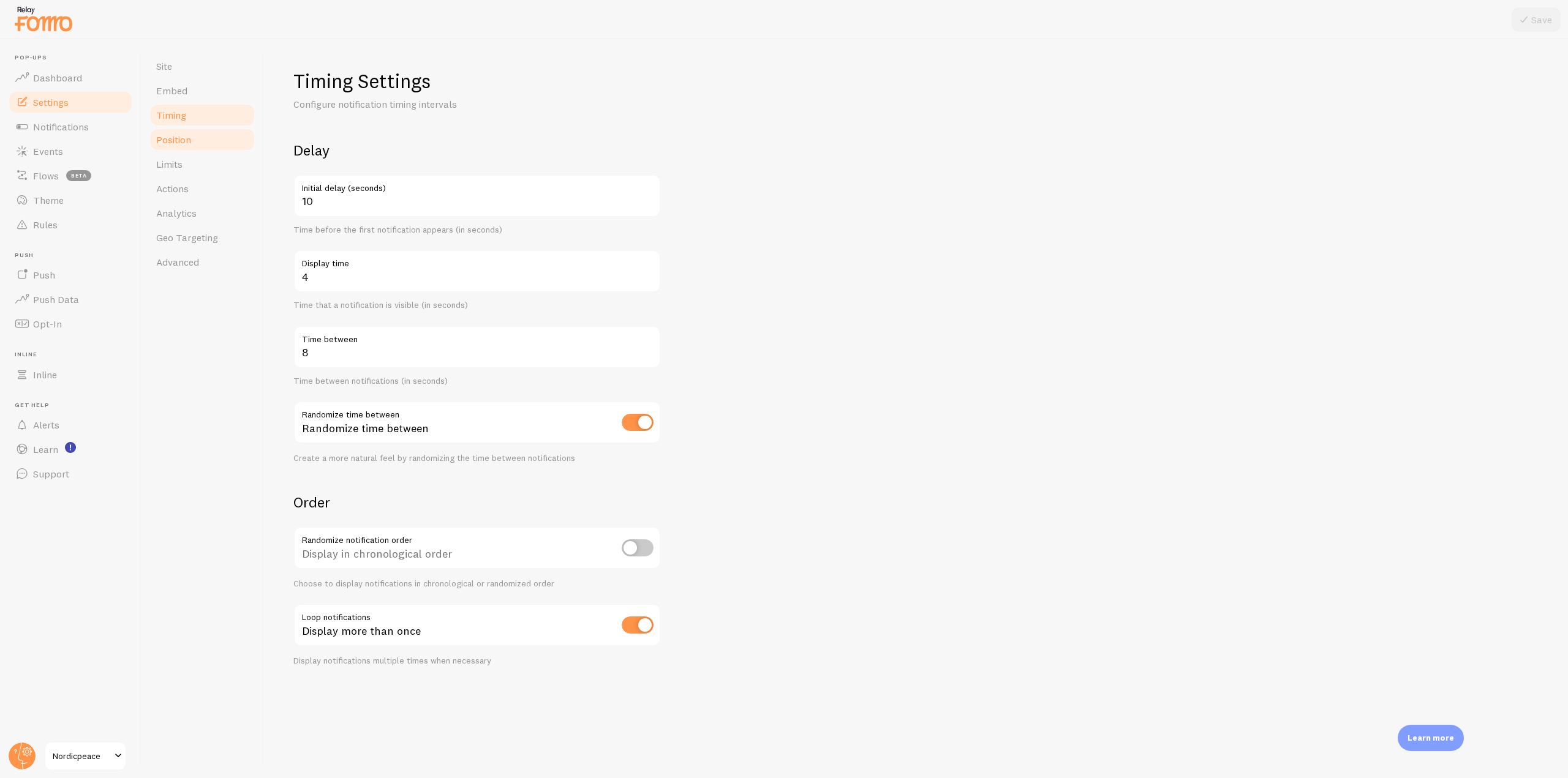
click at [213, 142] on link "Position" at bounding box center [202, 139] width 107 height 24
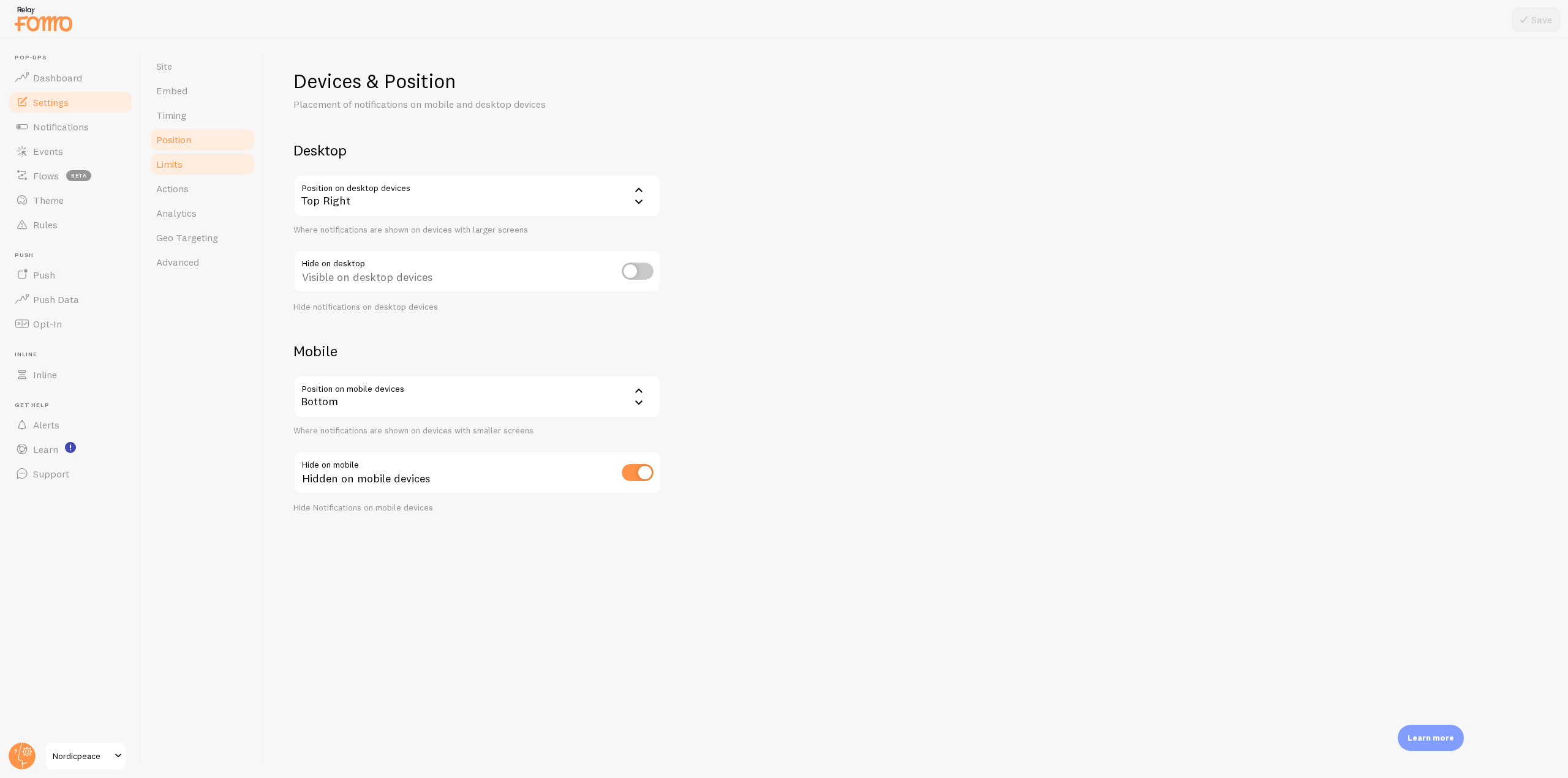
click at [204, 165] on link "Limits" at bounding box center [202, 163] width 107 height 24
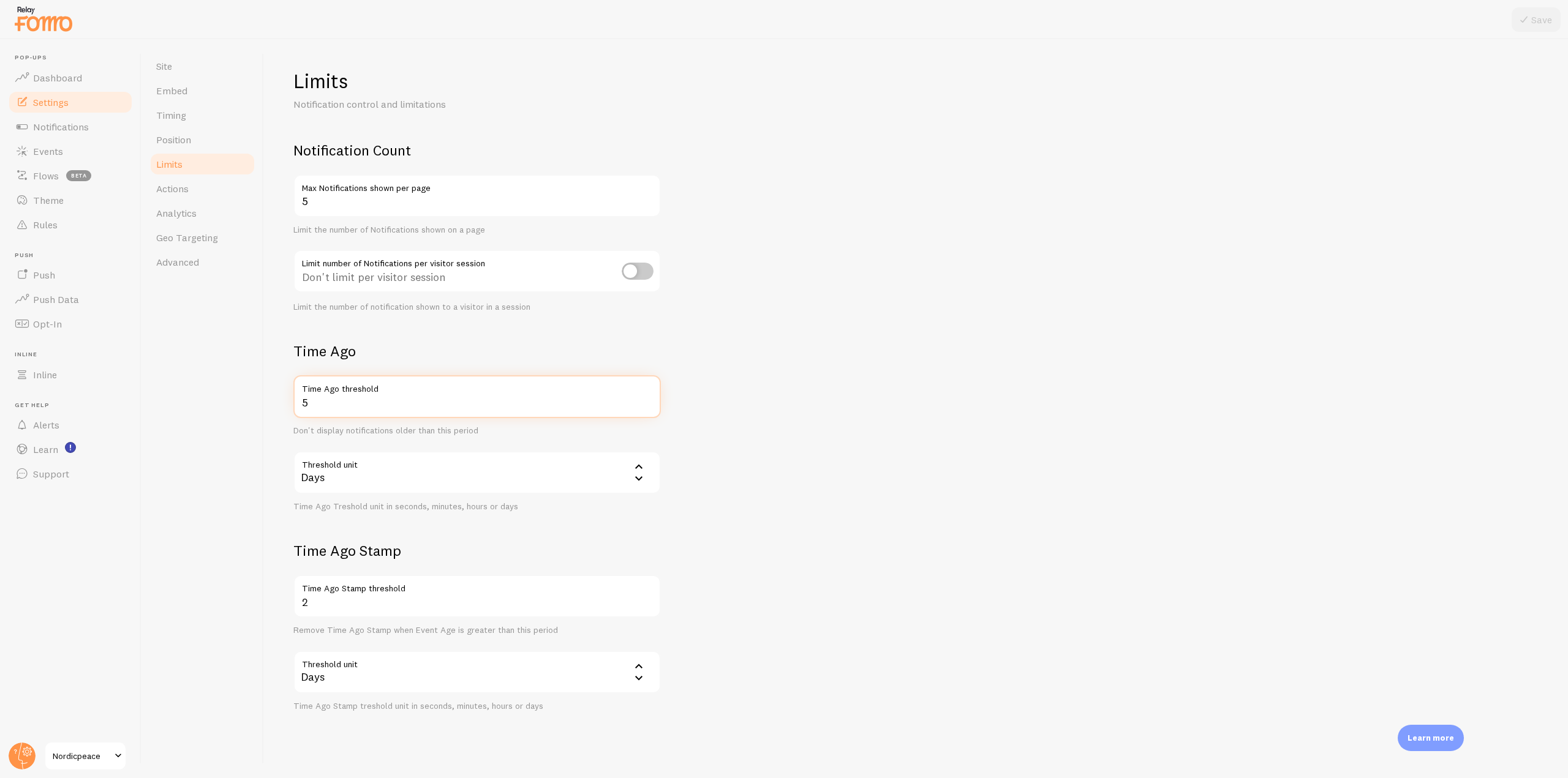
drag, startPoint x: 335, startPoint y: 410, endPoint x: 300, endPoint y: 410, distance: 35.0
click at [300, 410] on input "5" at bounding box center [477, 396] width 368 height 43
click at [177, 189] on span "Actions" at bounding box center [173, 189] width 32 height 13
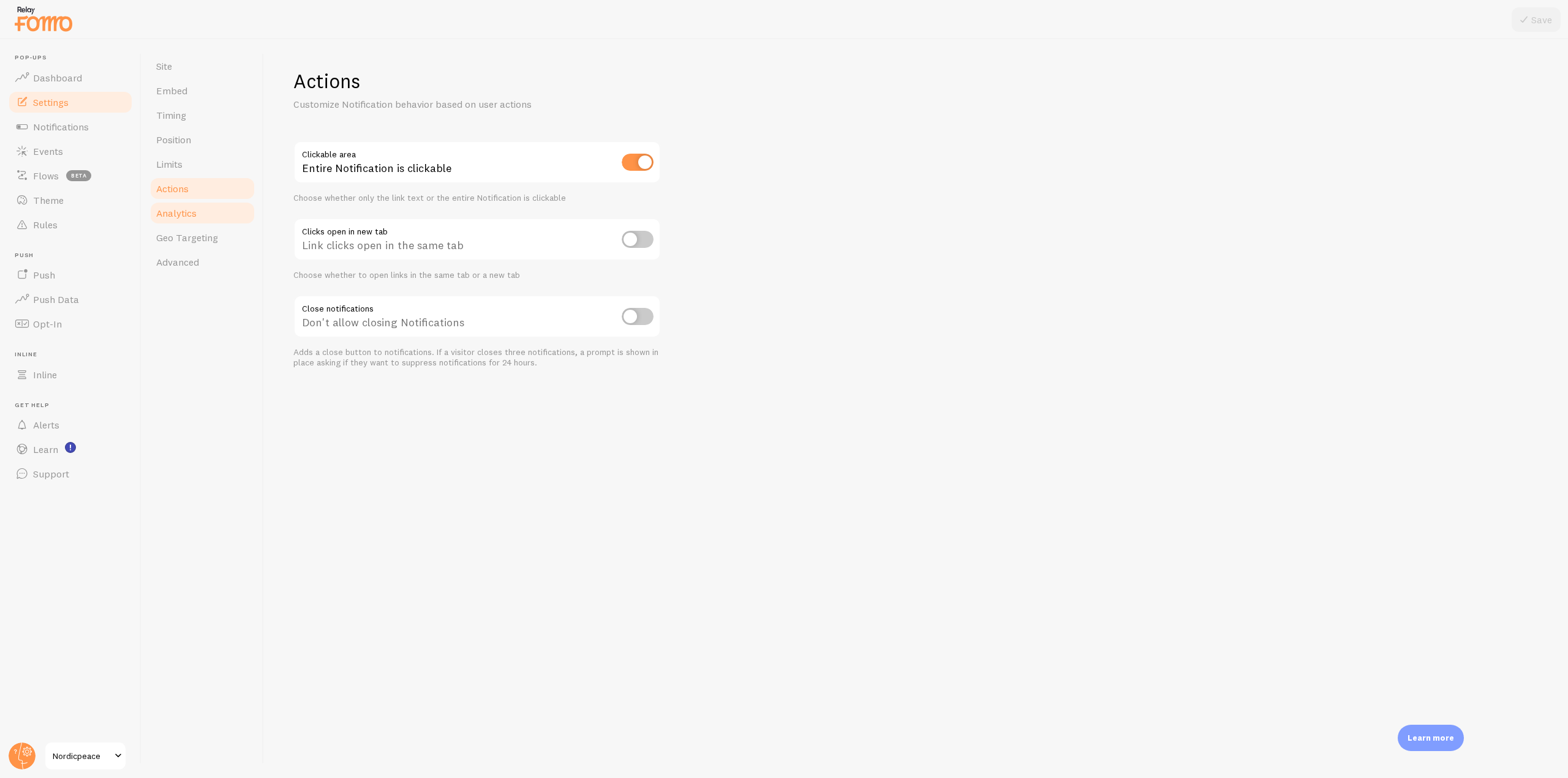
click at [182, 217] on span "Analytics" at bounding box center [177, 213] width 41 height 13
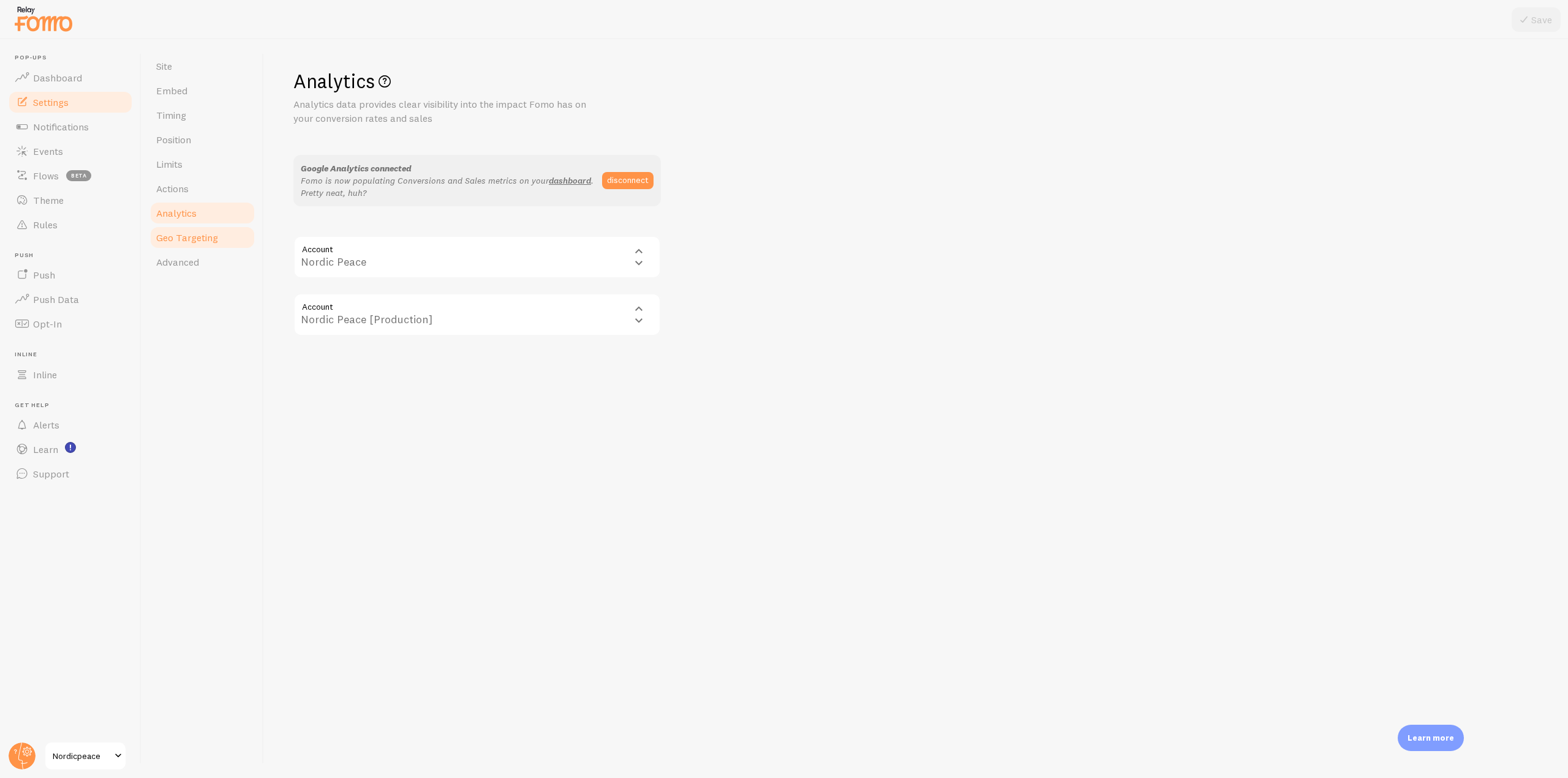
click at [189, 232] on span "Geo Targeting" at bounding box center [187, 237] width 62 height 13
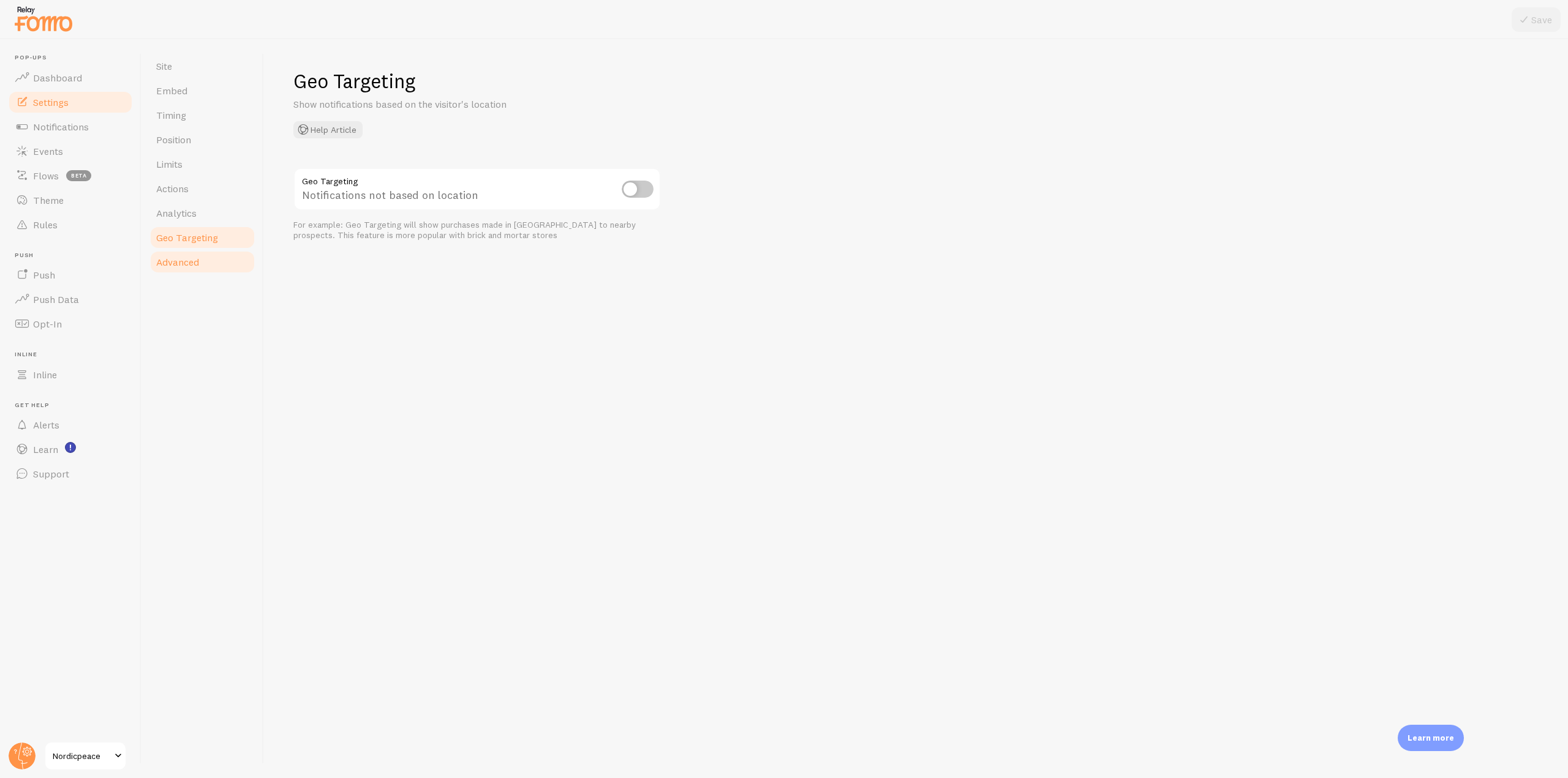
click at [189, 260] on span "Advanced" at bounding box center [177, 262] width 43 height 13
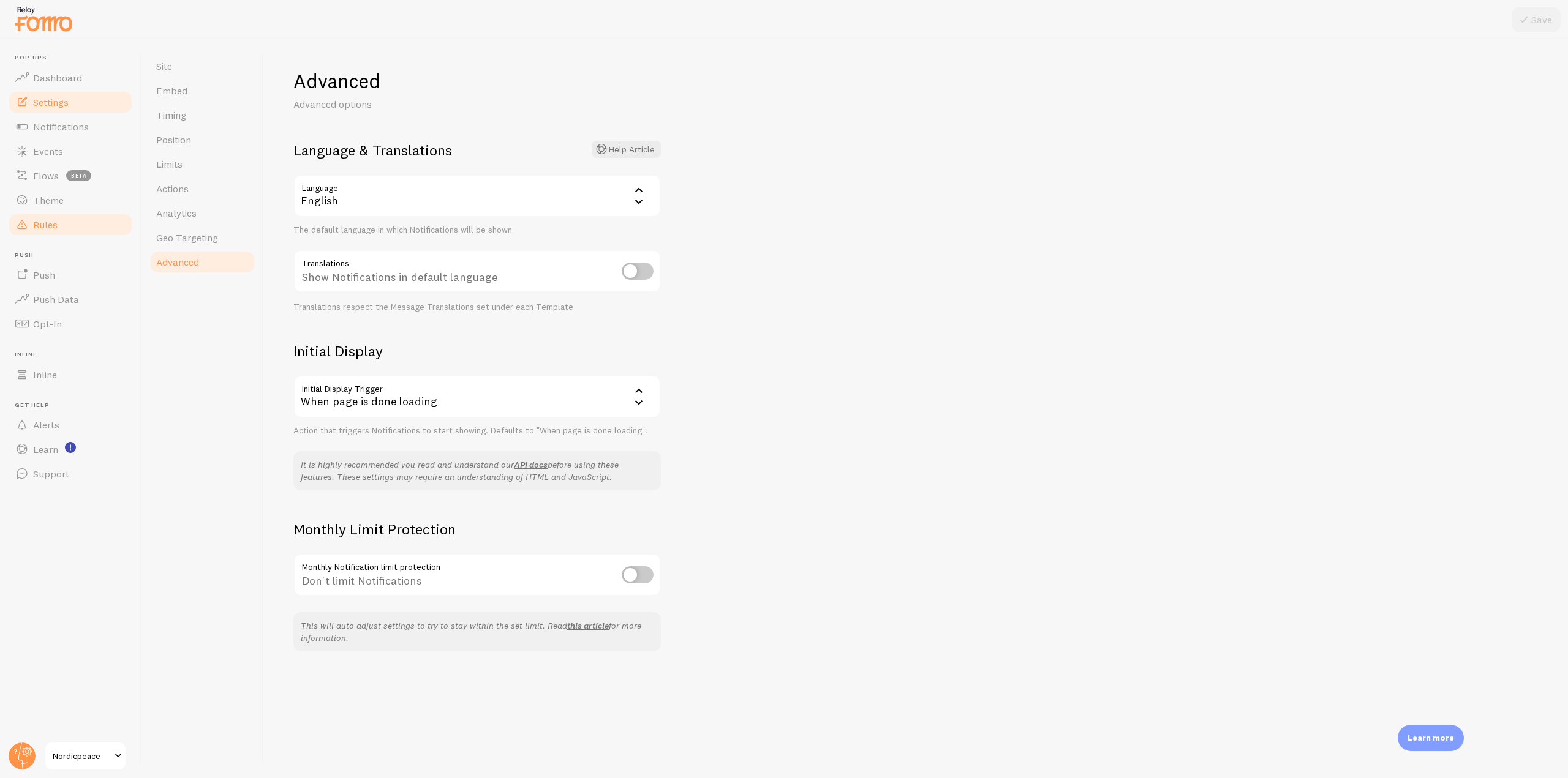
click at [67, 218] on link "Rules" at bounding box center [71, 224] width 126 height 24
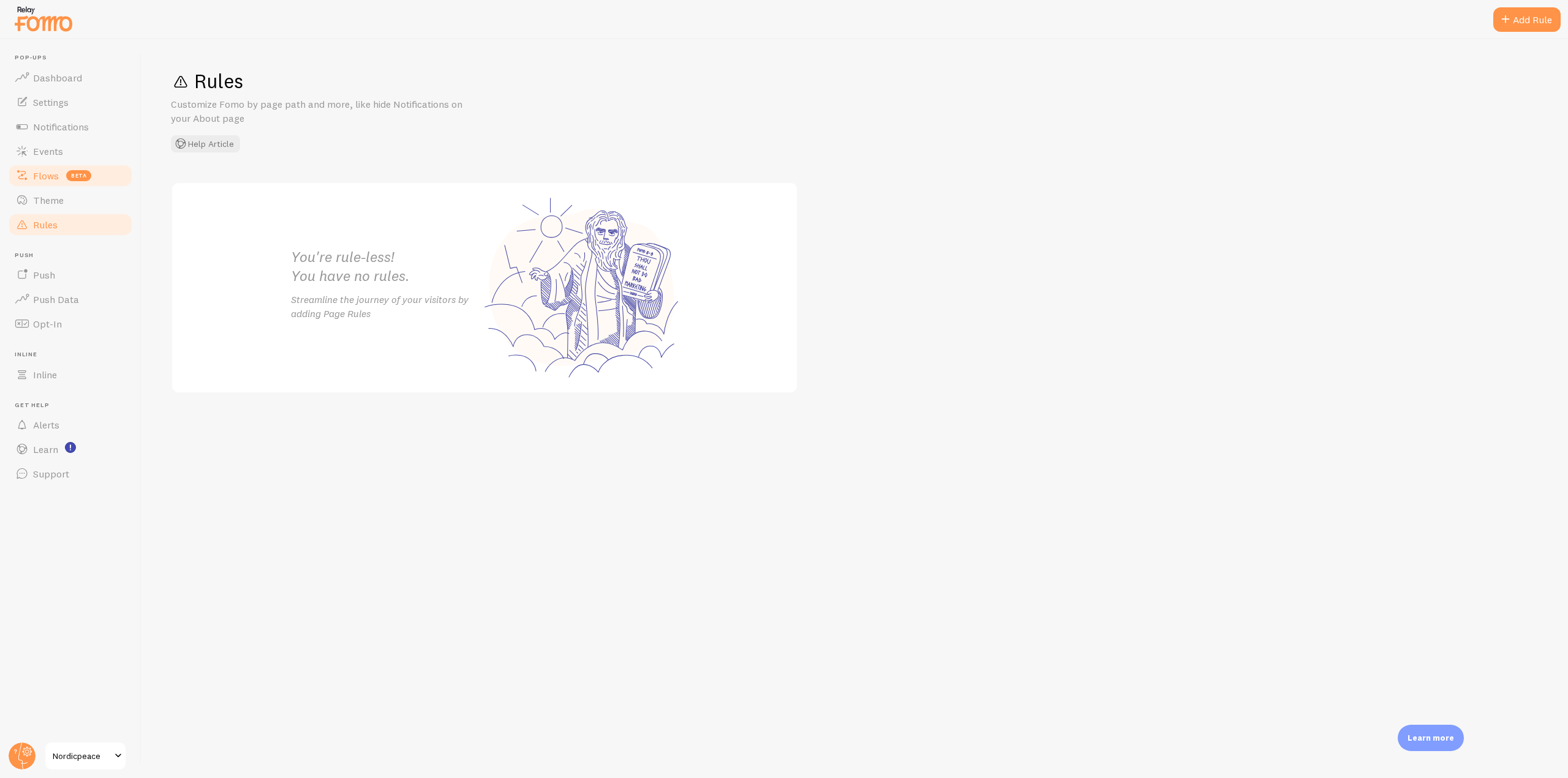
click at [71, 170] on span "beta" at bounding box center [79, 176] width 25 height 11
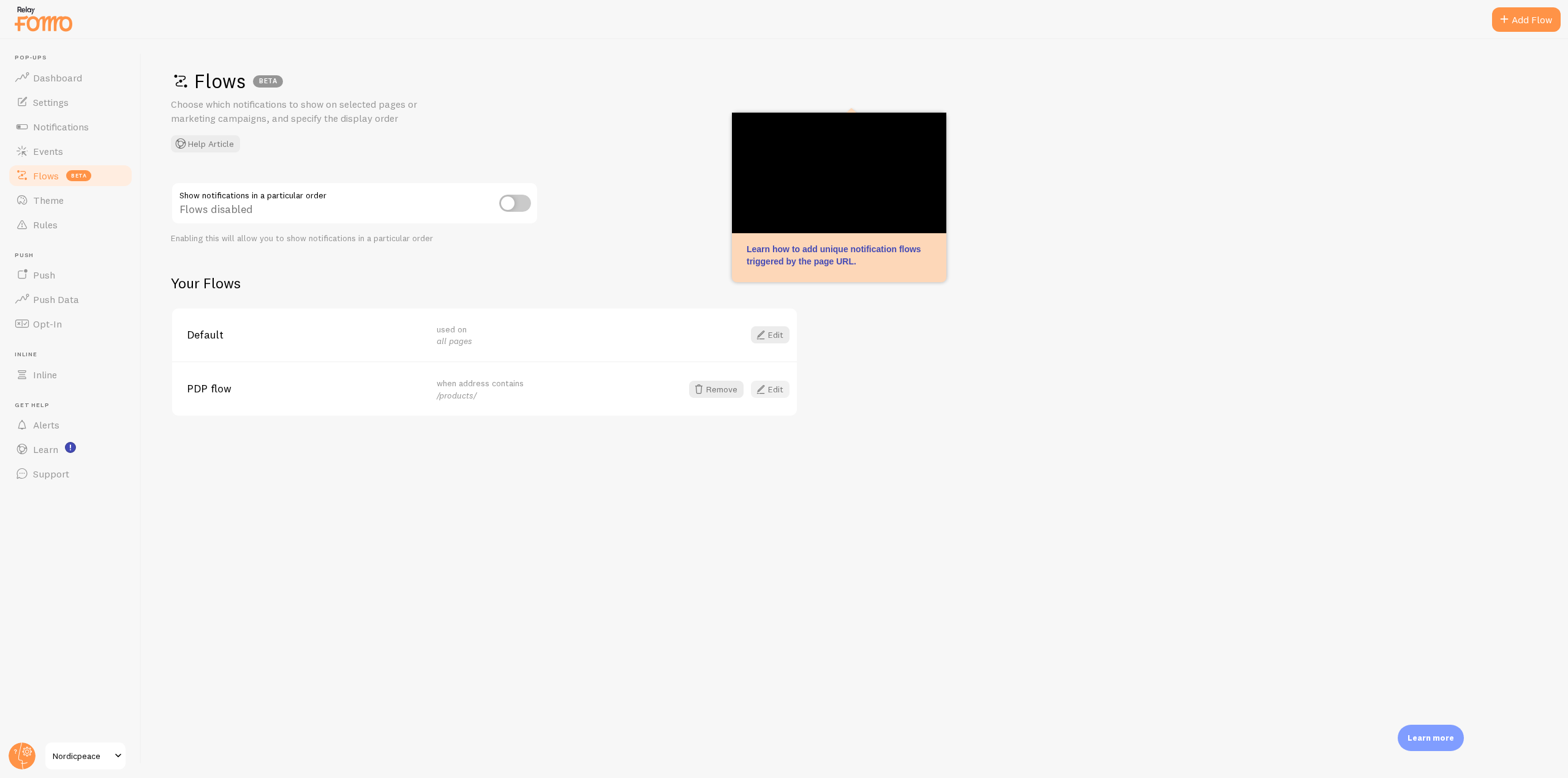
click at [767, 389] on span at bounding box center [760, 389] width 15 height 15
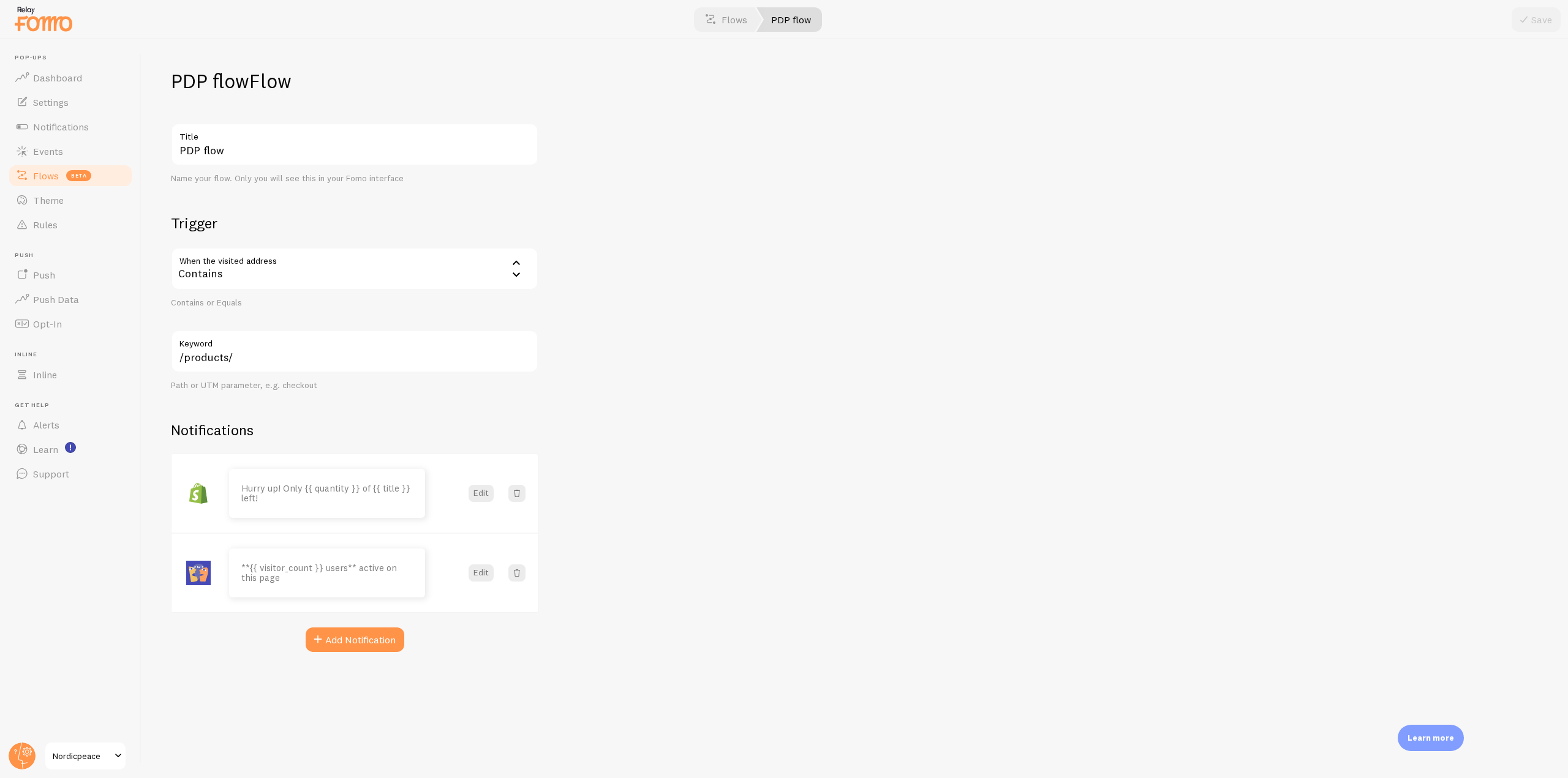
click at [68, 181] on span "beta" at bounding box center [79, 176] width 25 height 11
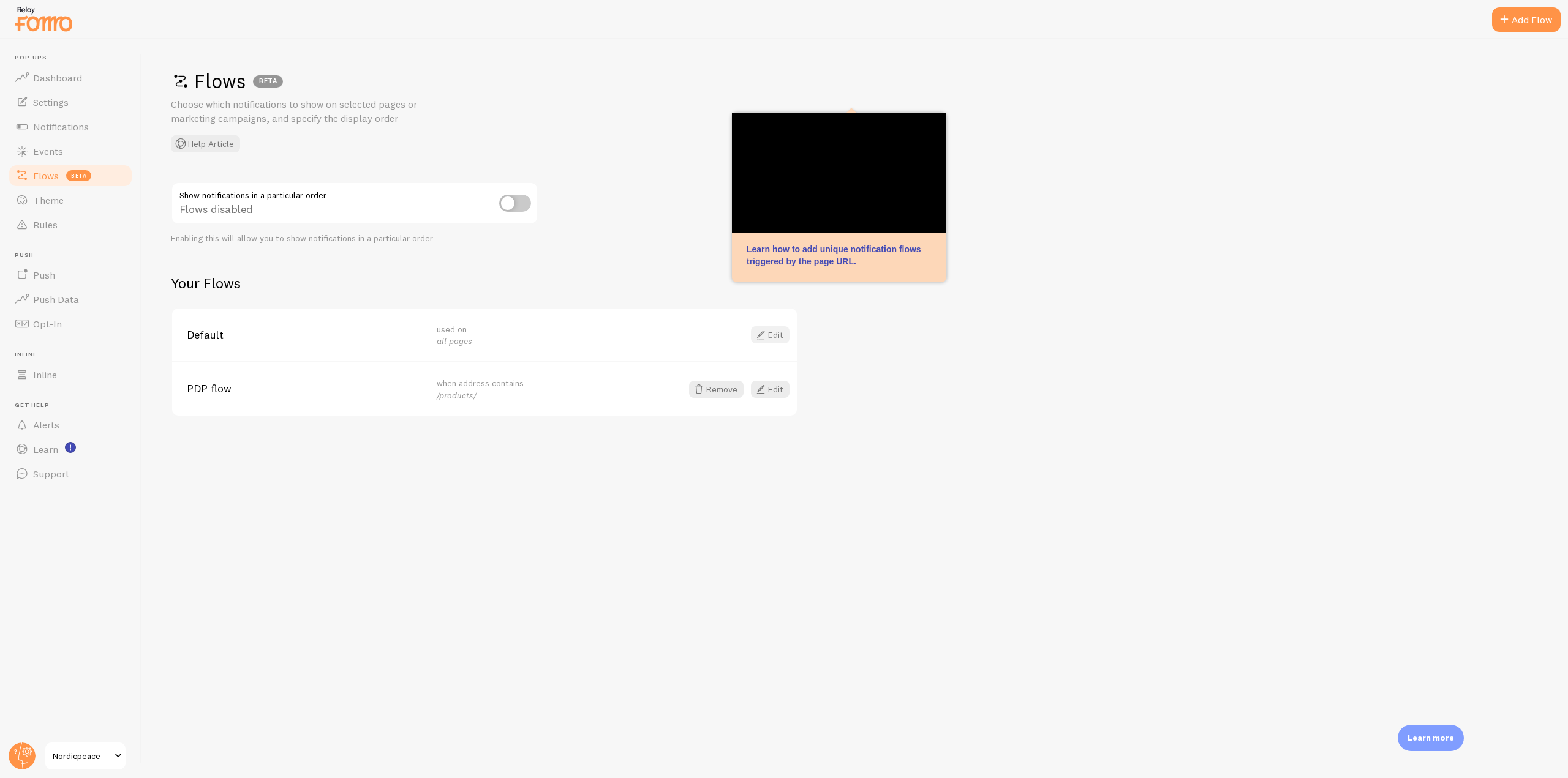
click at [764, 330] on span at bounding box center [760, 335] width 15 height 15
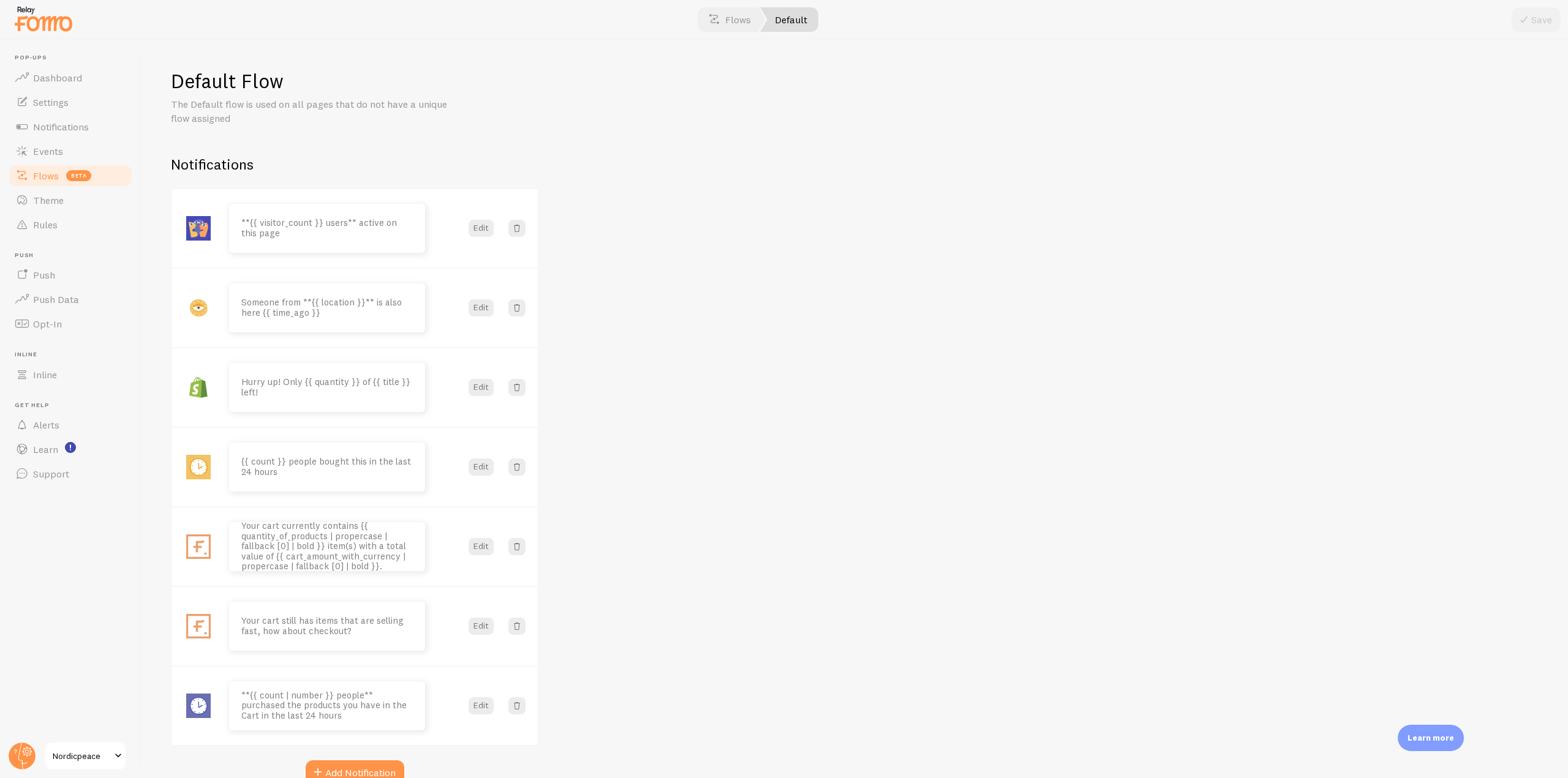
click at [22, 177] on span at bounding box center [22, 175] width 15 height 15
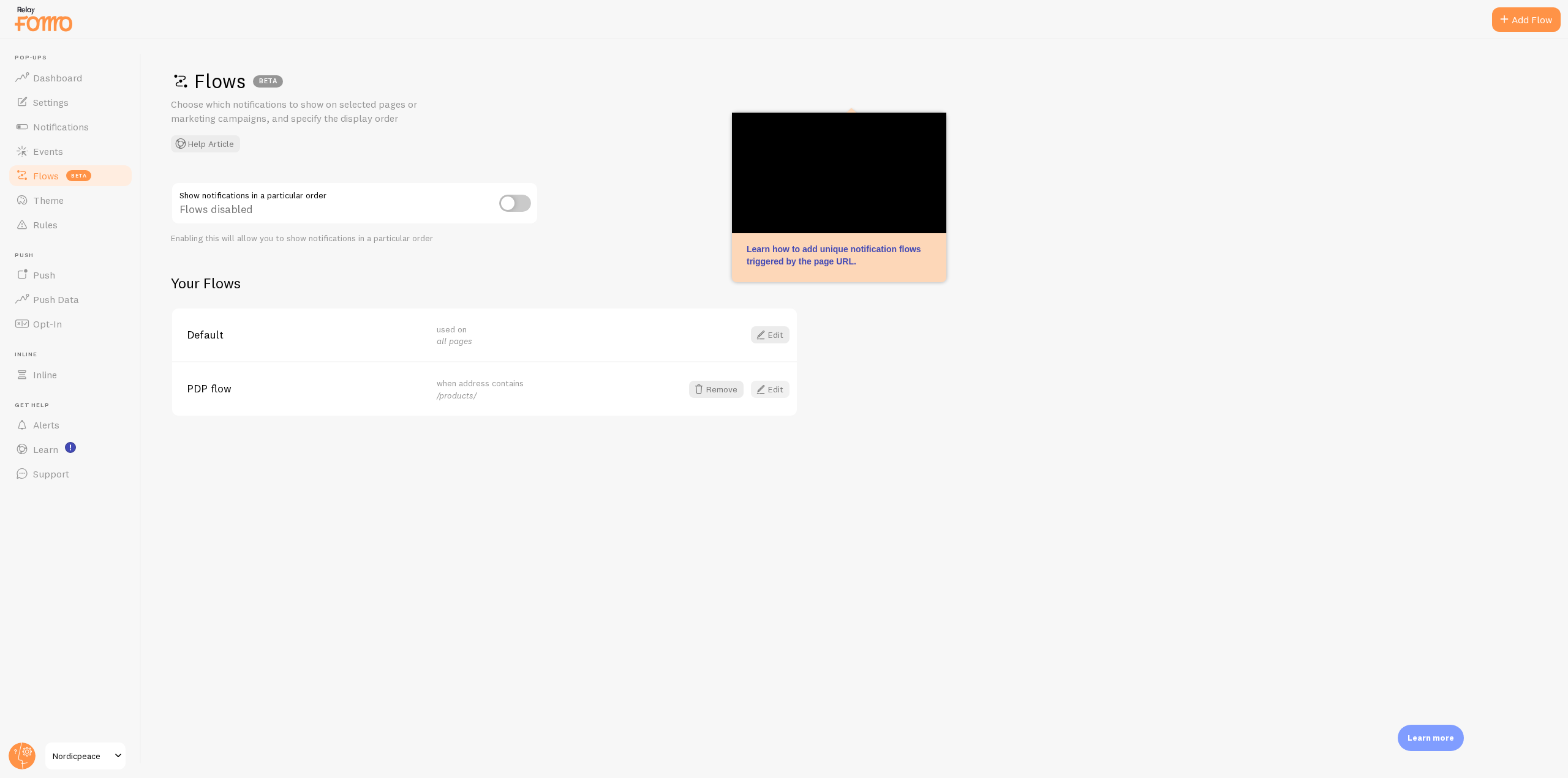
click at [769, 389] on link "Edit" at bounding box center [770, 389] width 38 height 17
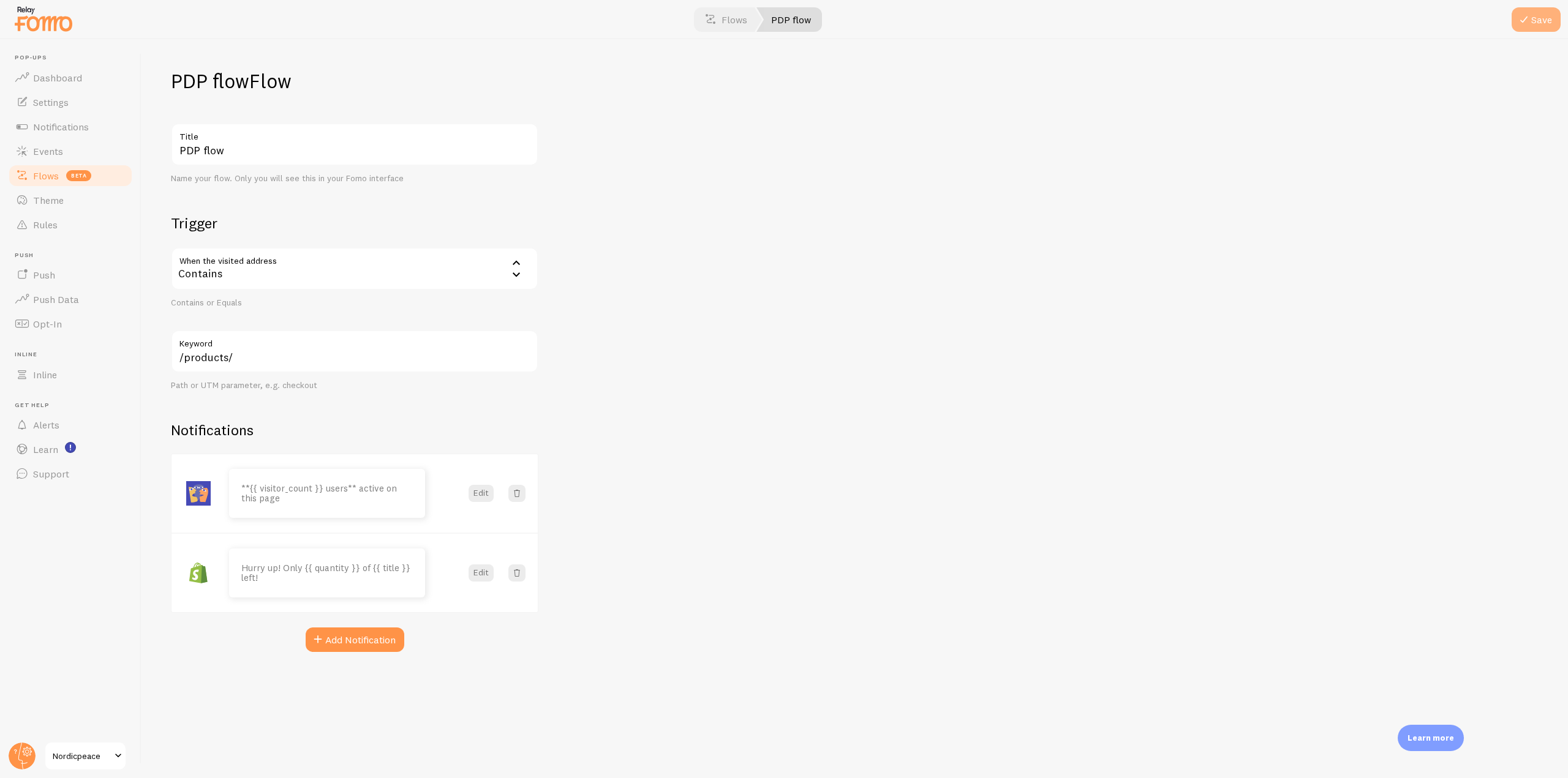
click at [1553, 12] on button "Save" at bounding box center [1537, 20] width 49 height 24
click at [78, 101] on link "Settings" at bounding box center [71, 102] width 126 height 24
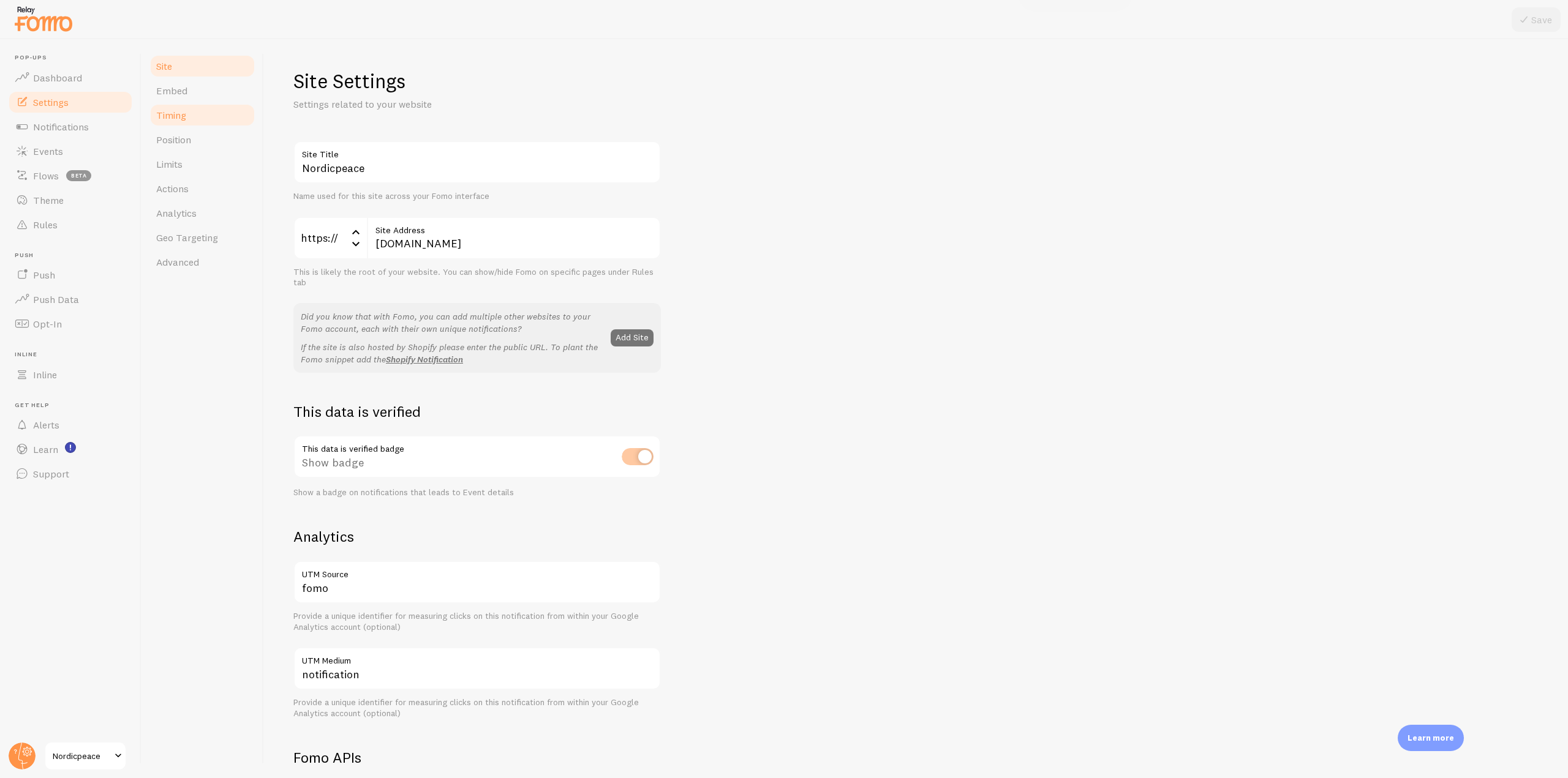
click at [217, 105] on link "Timing" at bounding box center [202, 115] width 107 height 24
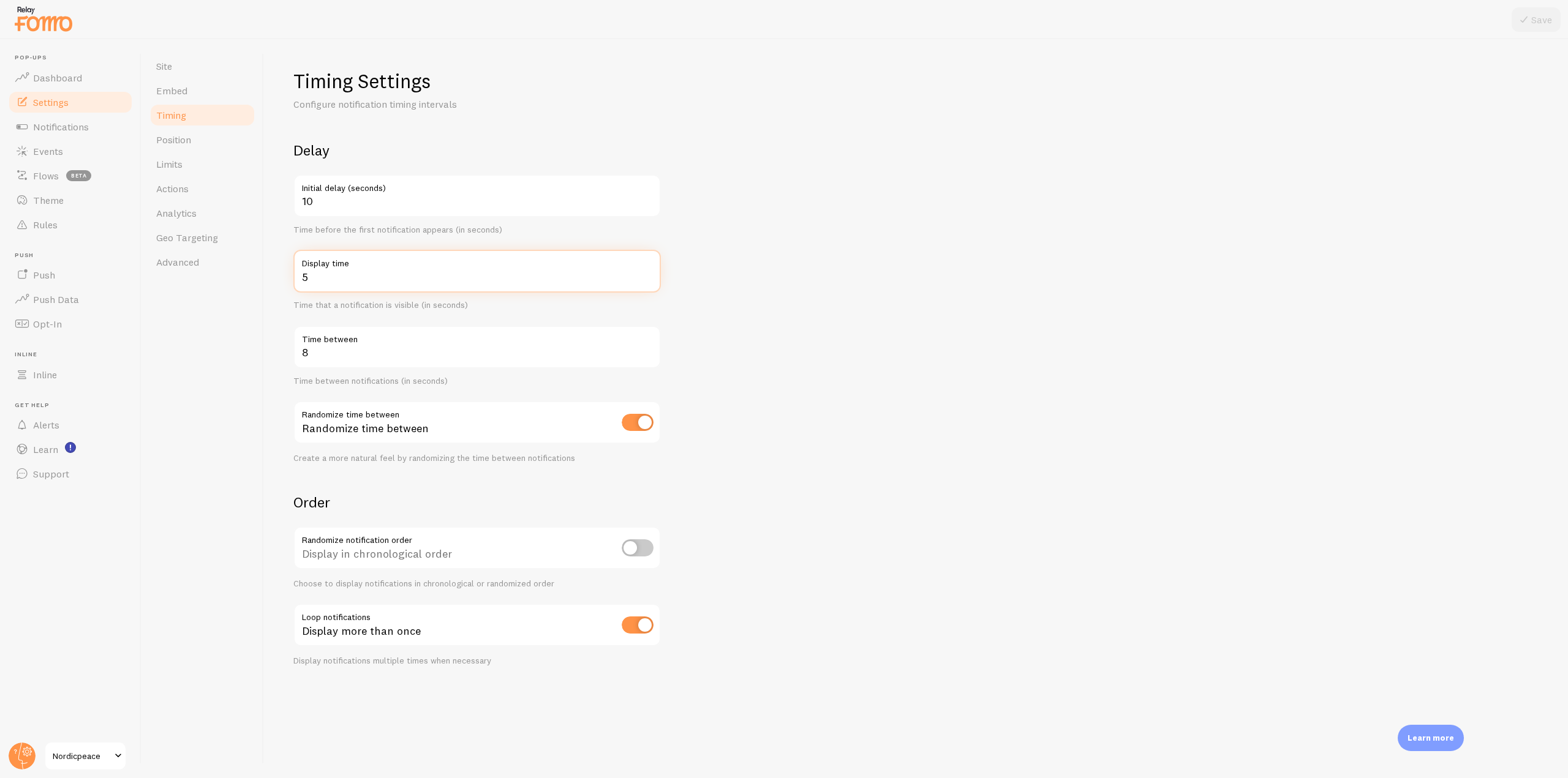
click at [650, 272] on input "5" at bounding box center [477, 271] width 368 height 43
click at [650, 272] on input "6" at bounding box center [477, 271] width 368 height 43
click at [650, 272] on input "7" at bounding box center [477, 271] width 368 height 43
type input "8"
click at [650, 272] on input "8" at bounding box center [477, 271] width 368 height 43
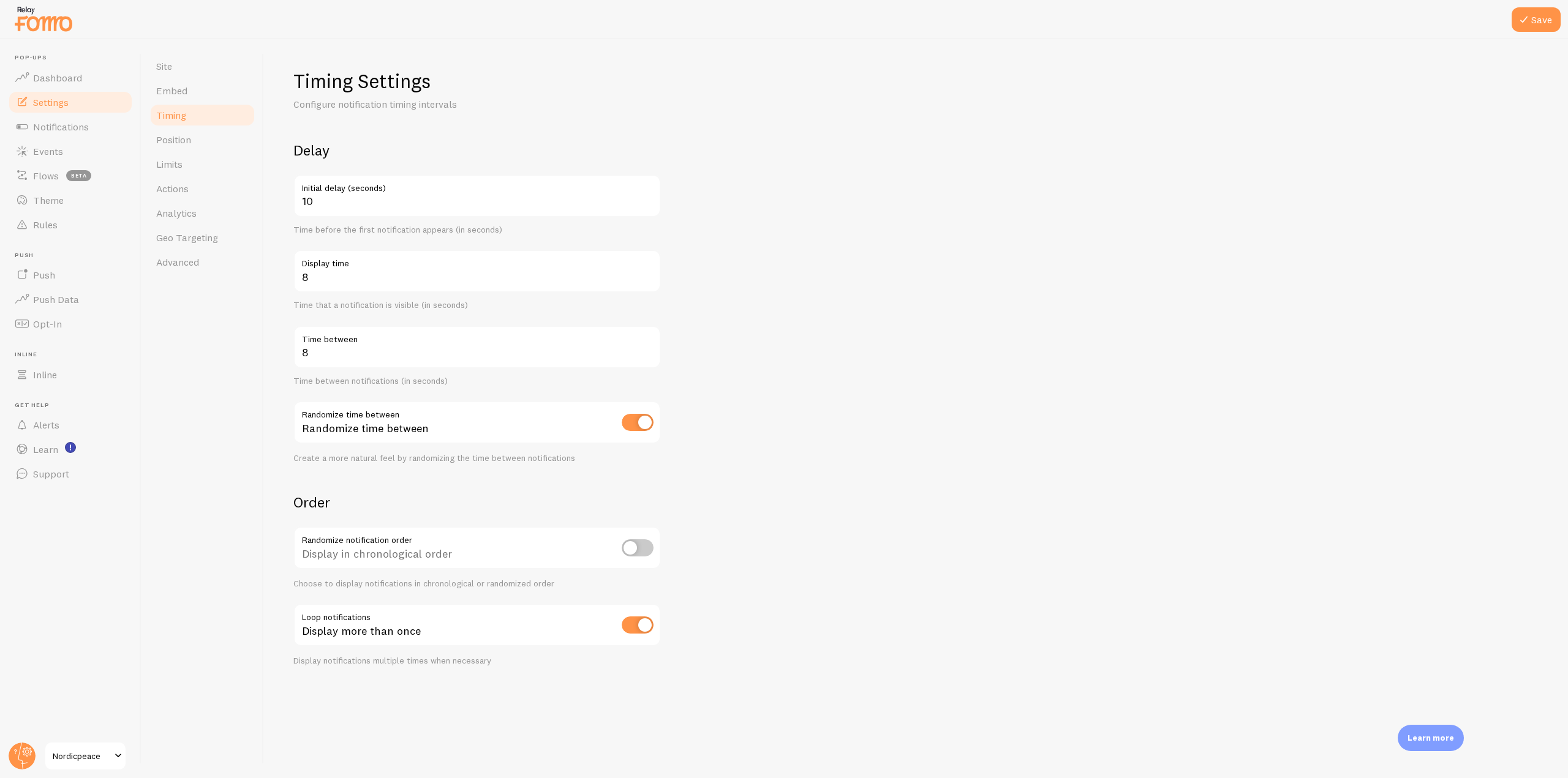
click at [1555, 36] on div at bounding box center [784, 20] width 1568 height 39
click at [1550, 20] on button "Save" at bounding box center [1537, 20] width 49 height 24
click at [62, 177] on link "Flows beta" at bounding box center [71, 175] width 126 height 24
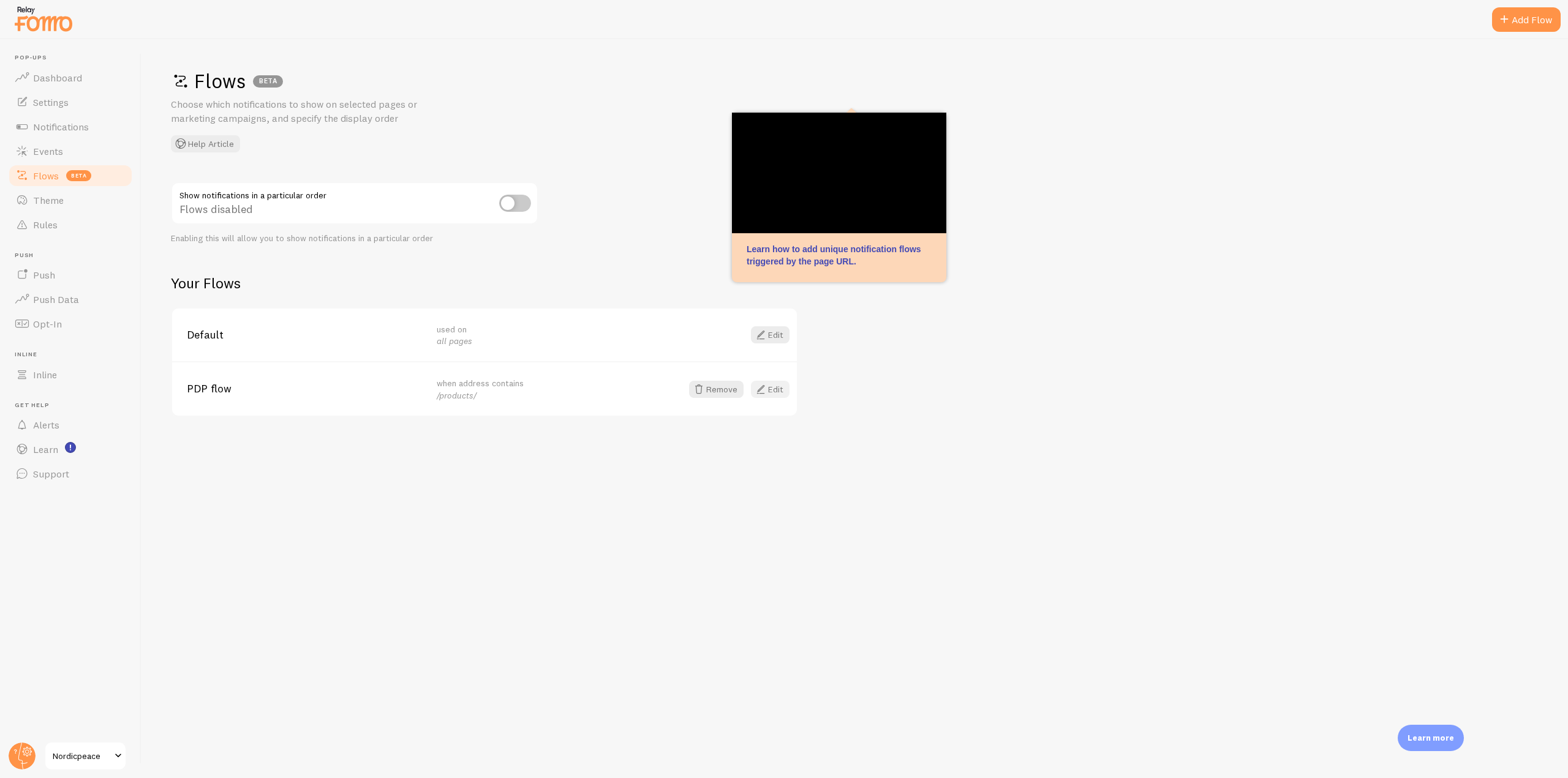
click at [768, 396] on link "Edit" at bounding box center [770, 389] width 38 height 17
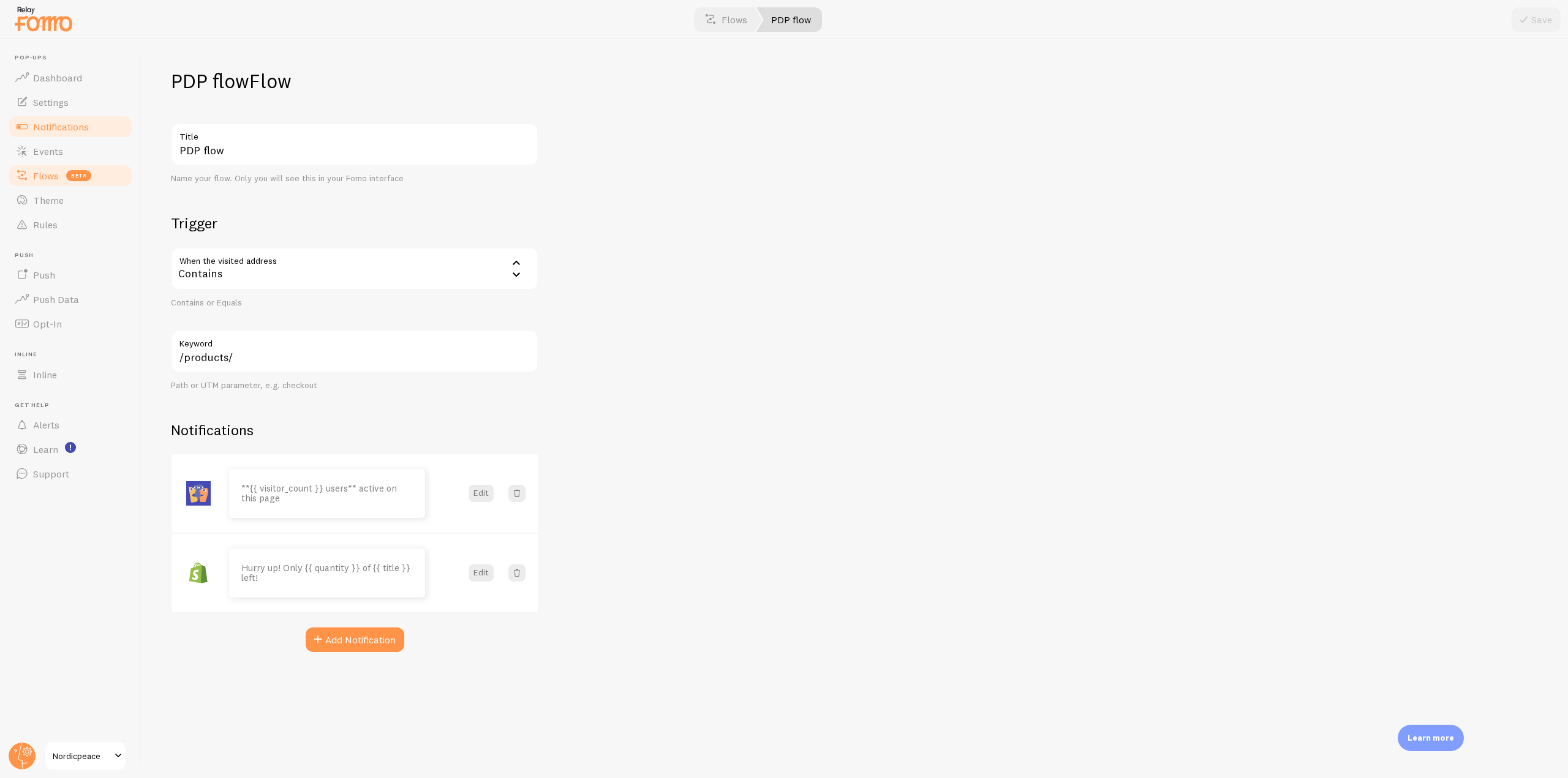
click at [74, 129] on span "Notifications" at bounding box center [61, 127] width 56 height 13
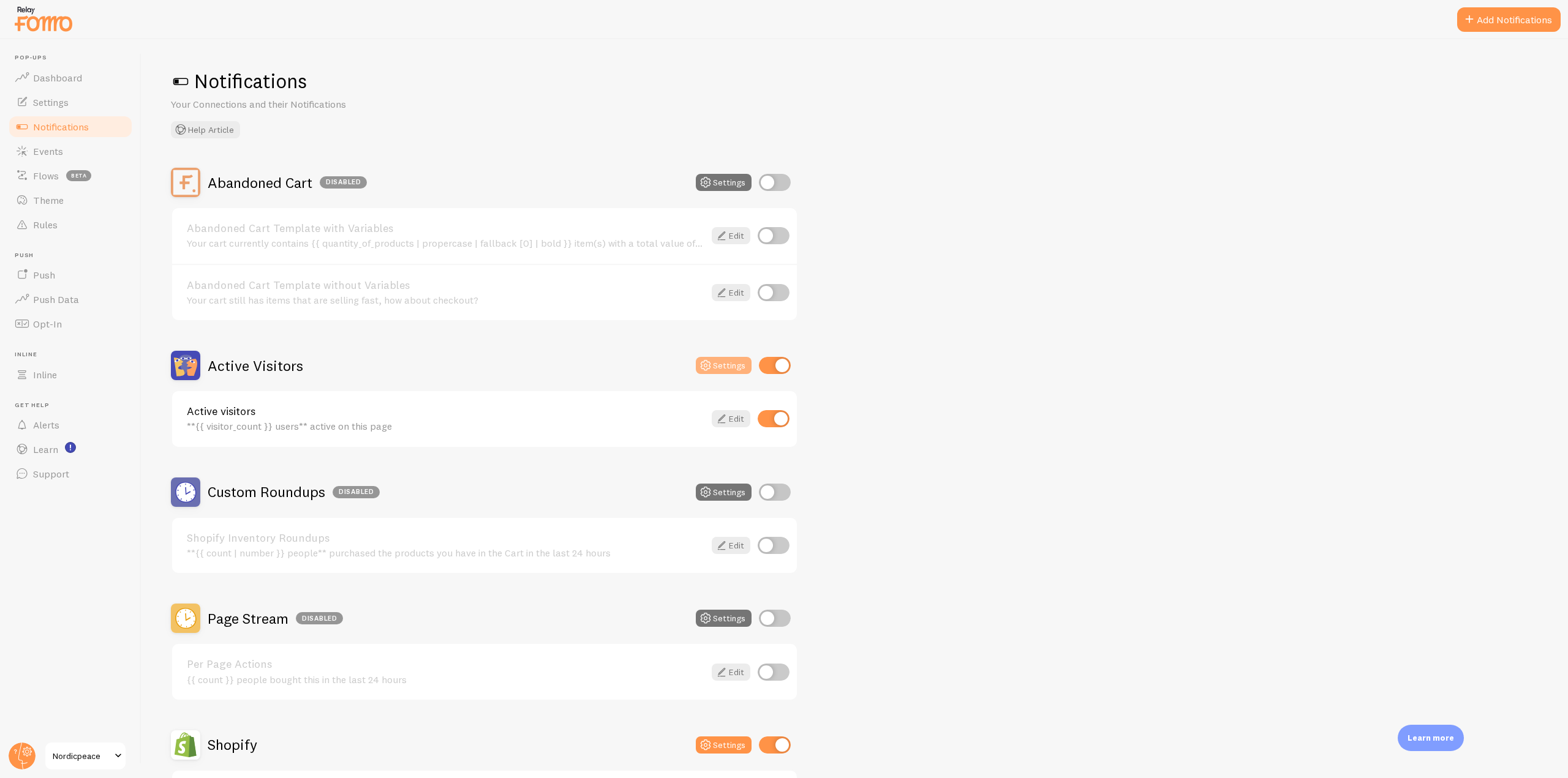
click at [713, 369] on icon at bounding box center [705, 365] width 15 height 15
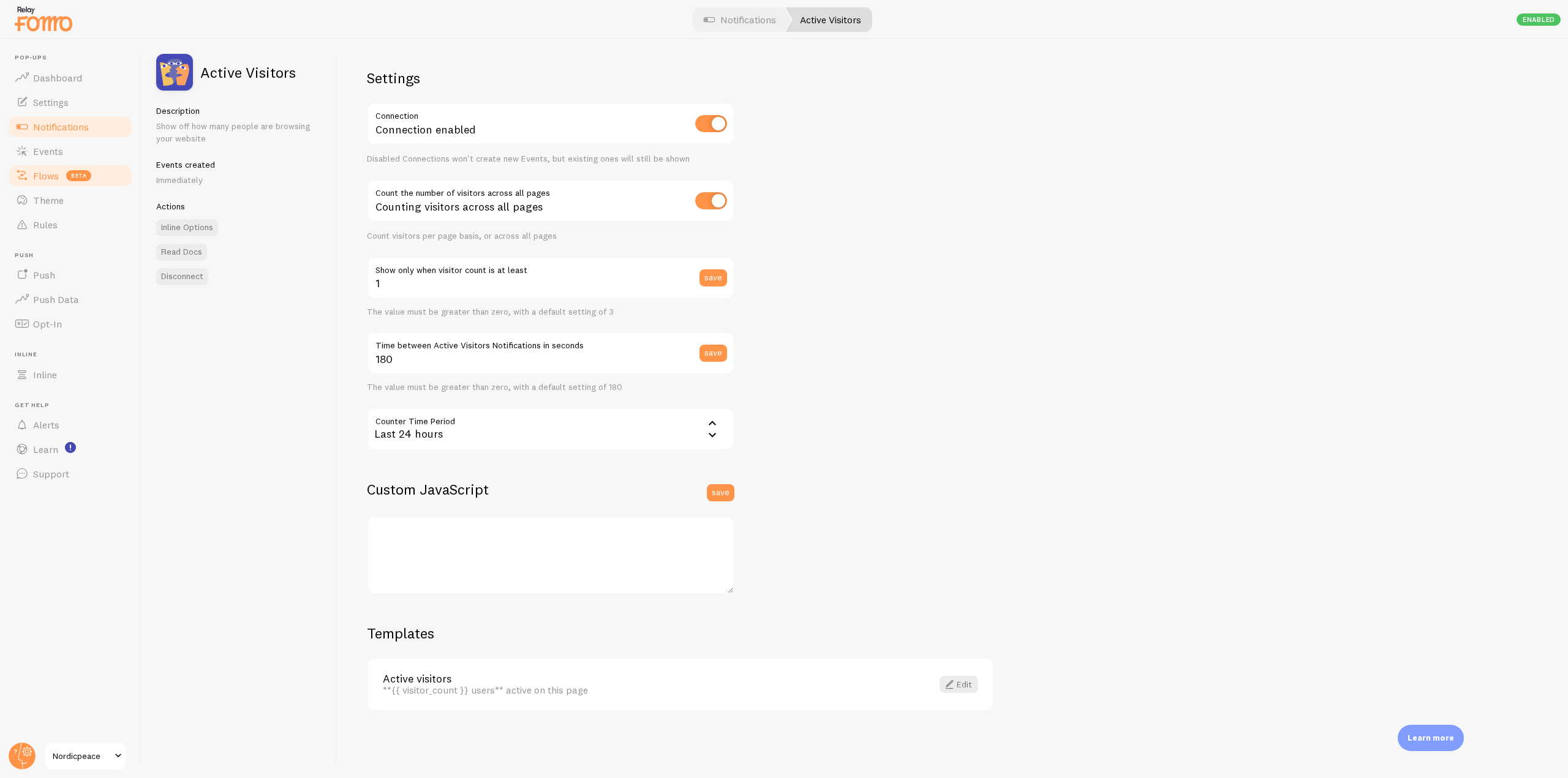
click at [59, 177] on link "Flows beta" at bounding box center [71, 175] width 126 height 24
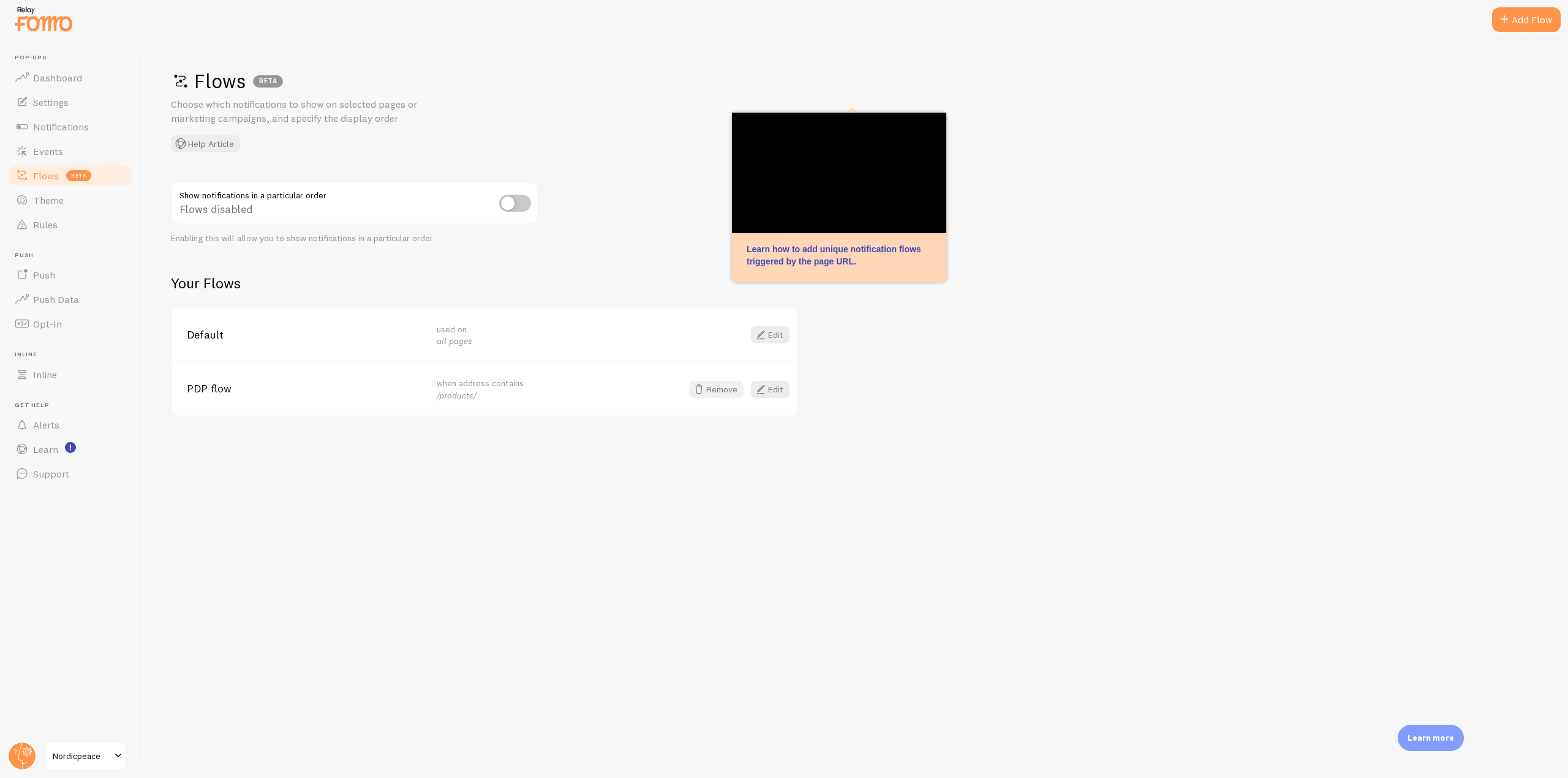
click at [709, 390] on button "Remove" at bounding box center [716, 389] width 55 height 17
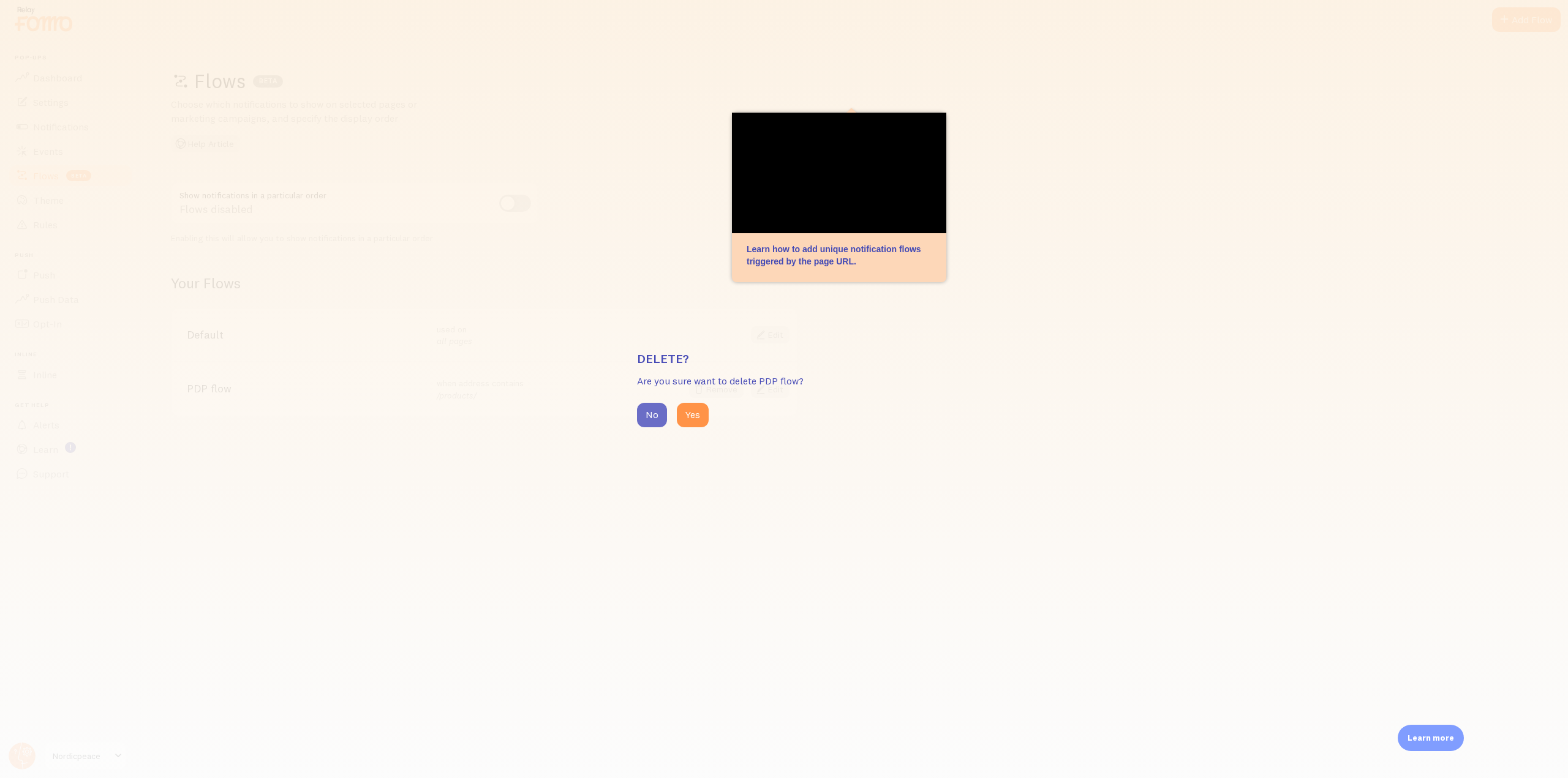
click at [649, 419] on button "No" at bounding box center [652, 415] width 30 height 24
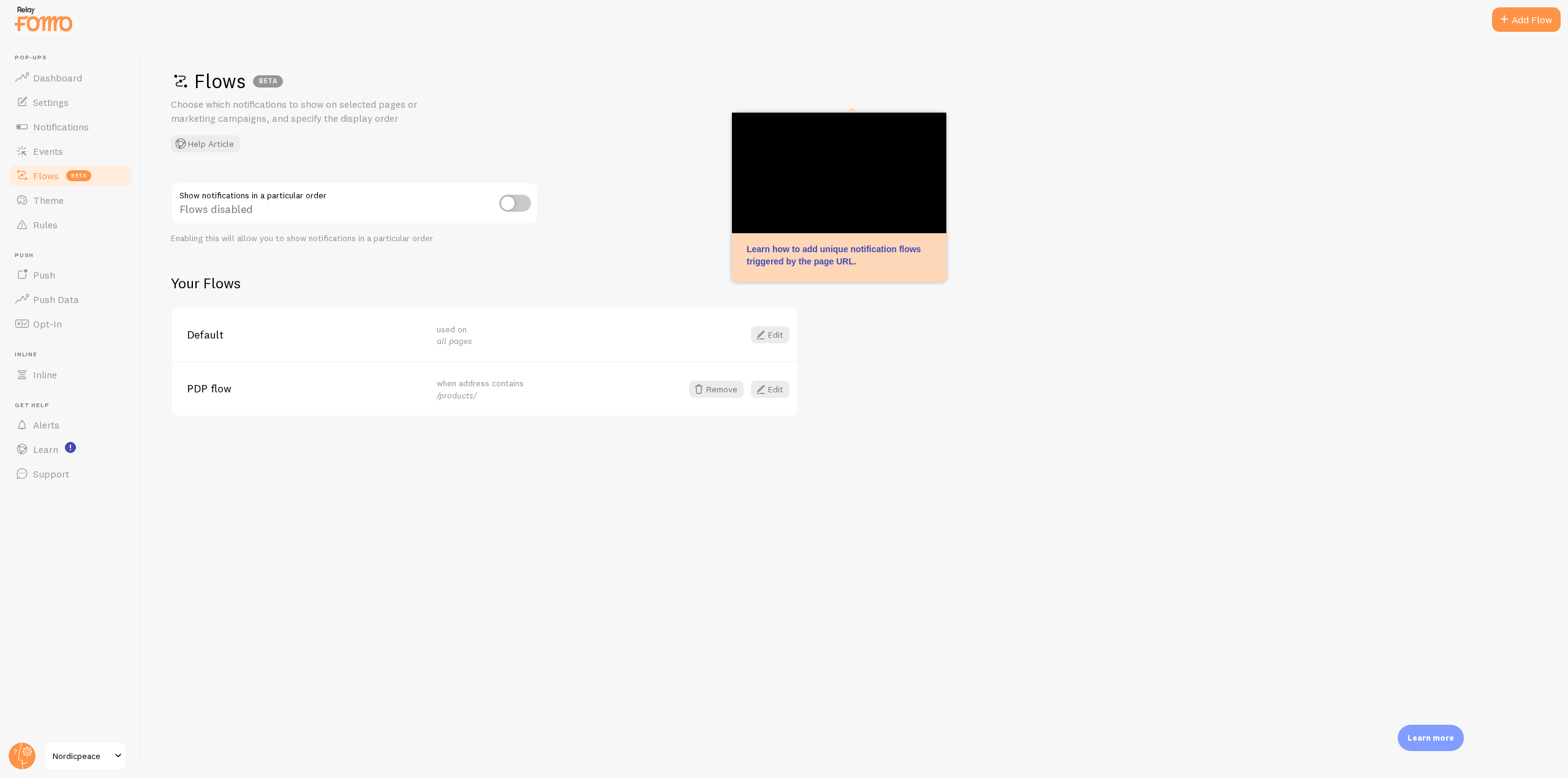
click at [521, 195] on input "checkbox" at bounding box center [516, 203] width 32 height 17
checkbox input "true"
click at [69, 131] on span "Notifications" at bounding box center [61, 127] width 56 height 13
